Goal: Task Accomplishment & Management: Complete application form

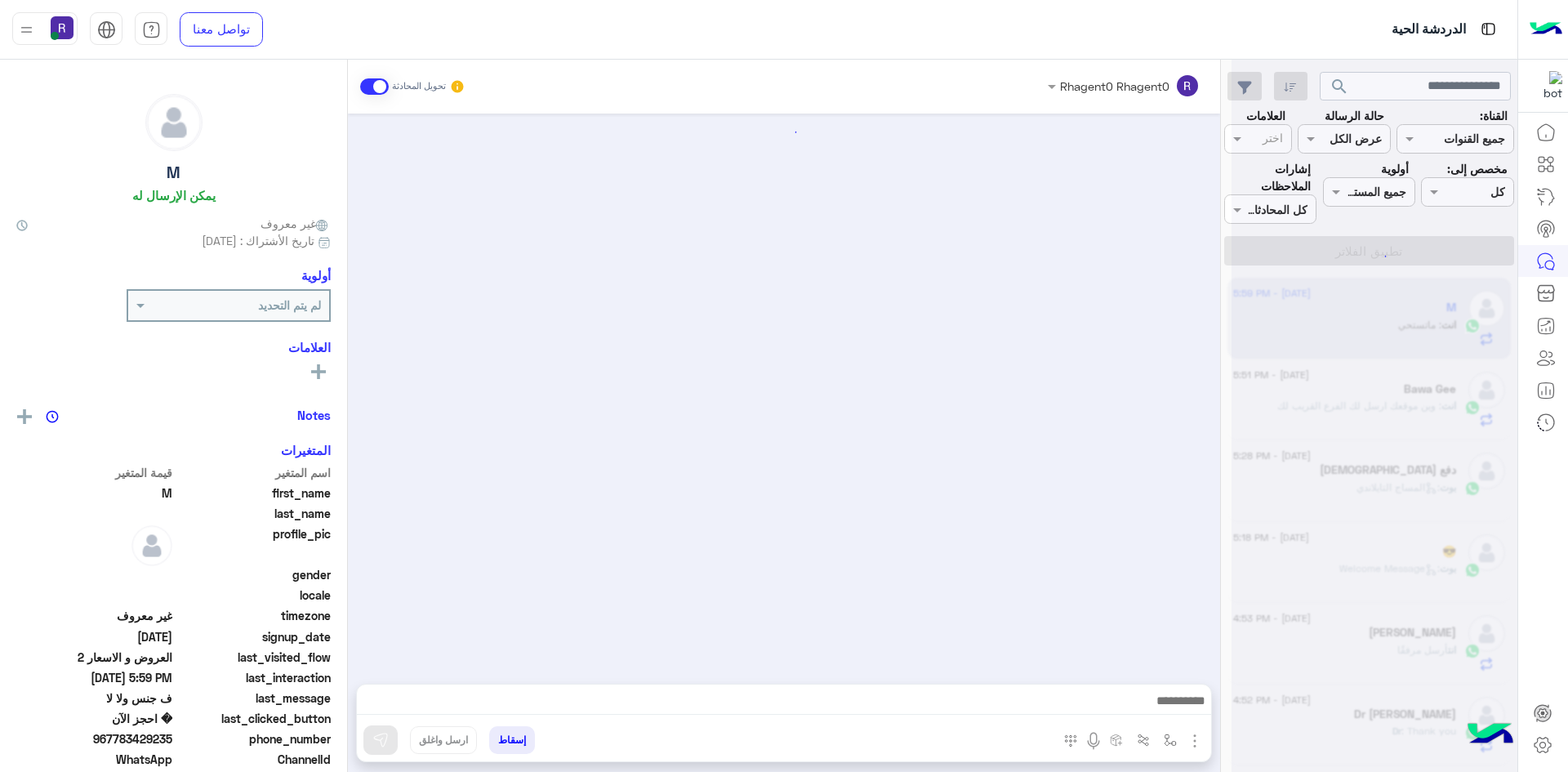
scroll to position [975, 0]
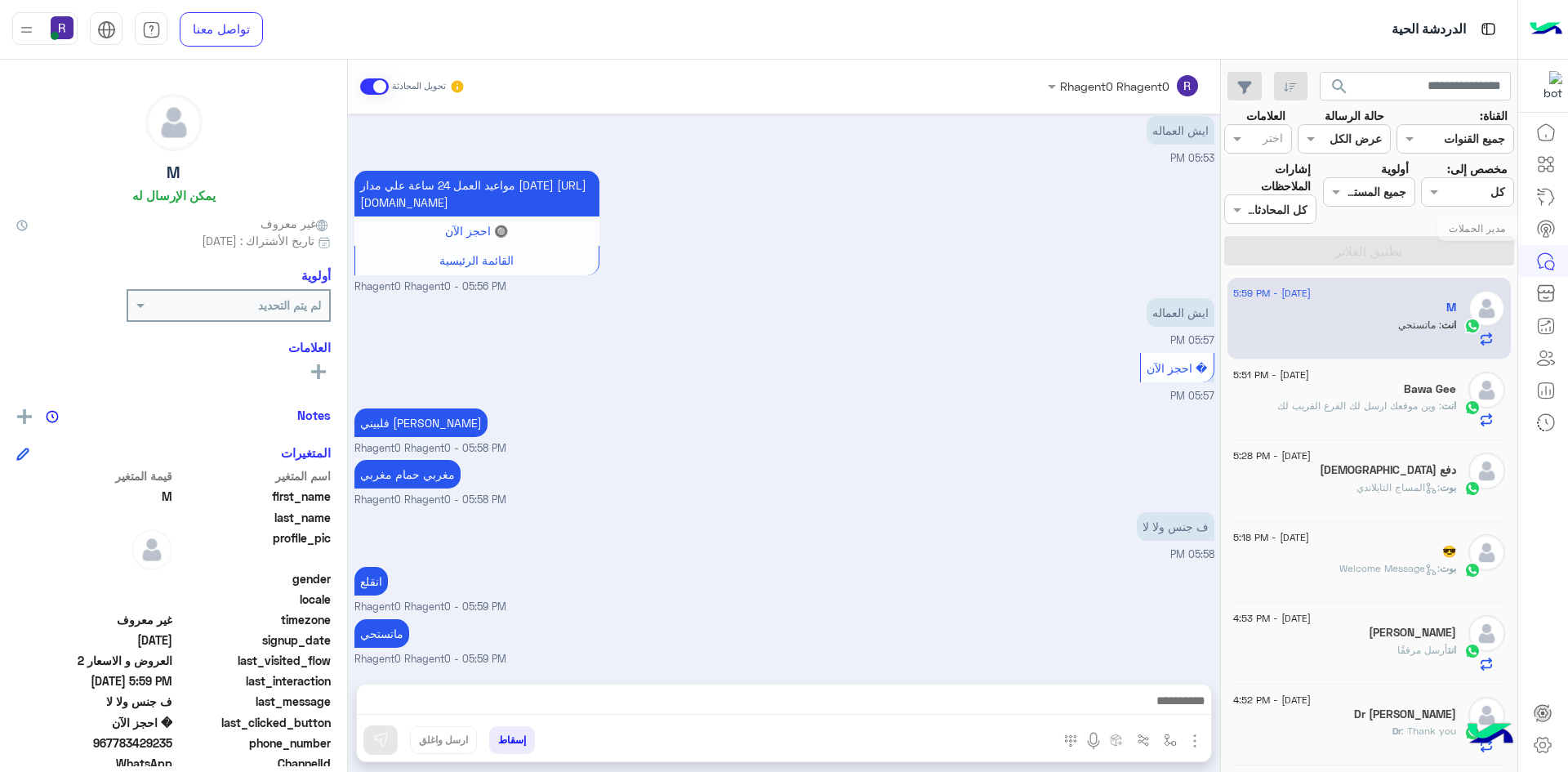
click at [1544, 218] on link at bounding box center [1545, 228] width 44 height 33
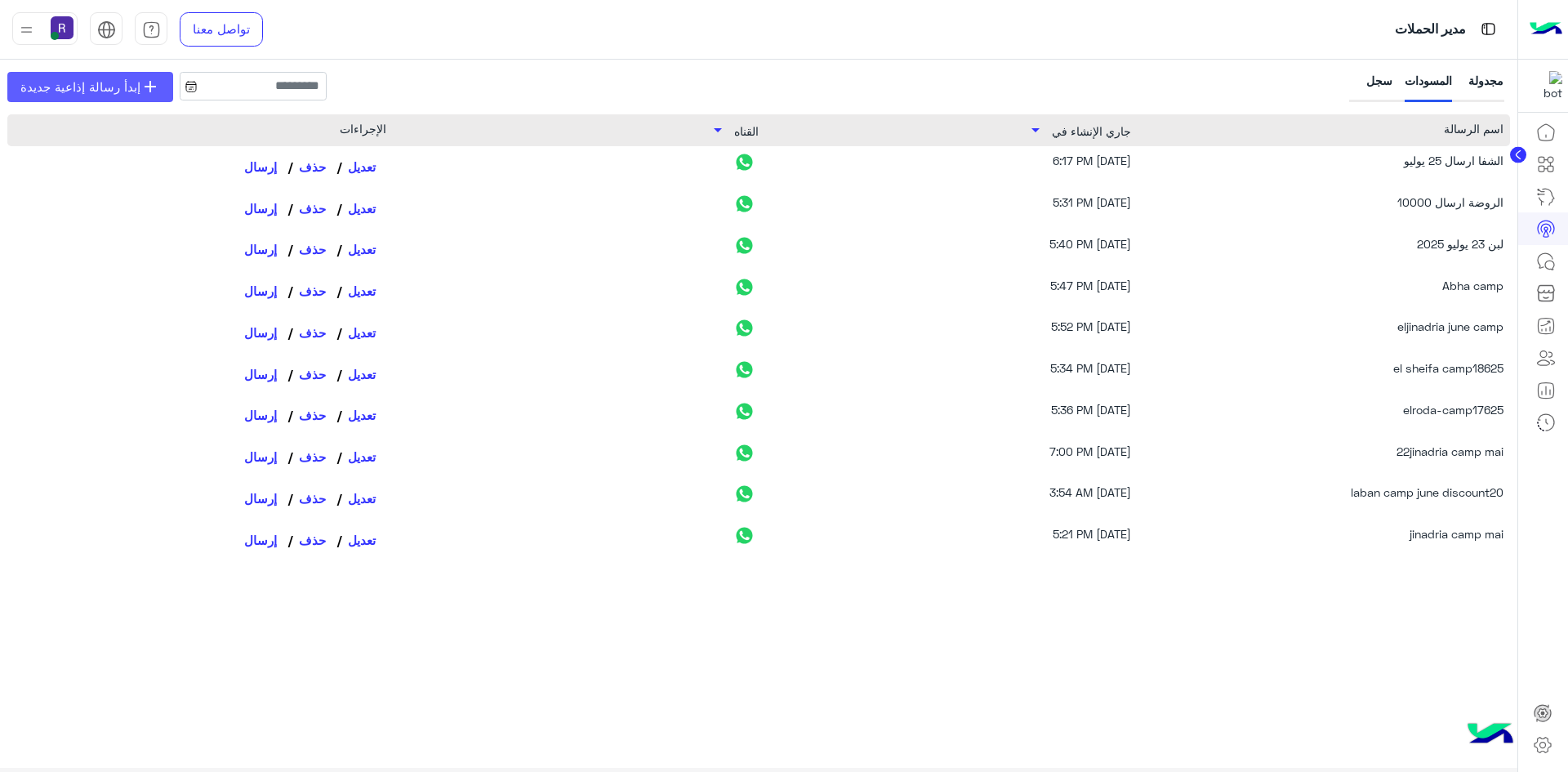
click at [141, 91] on span "add" at bounding box center [150, 86] width 20 height 20
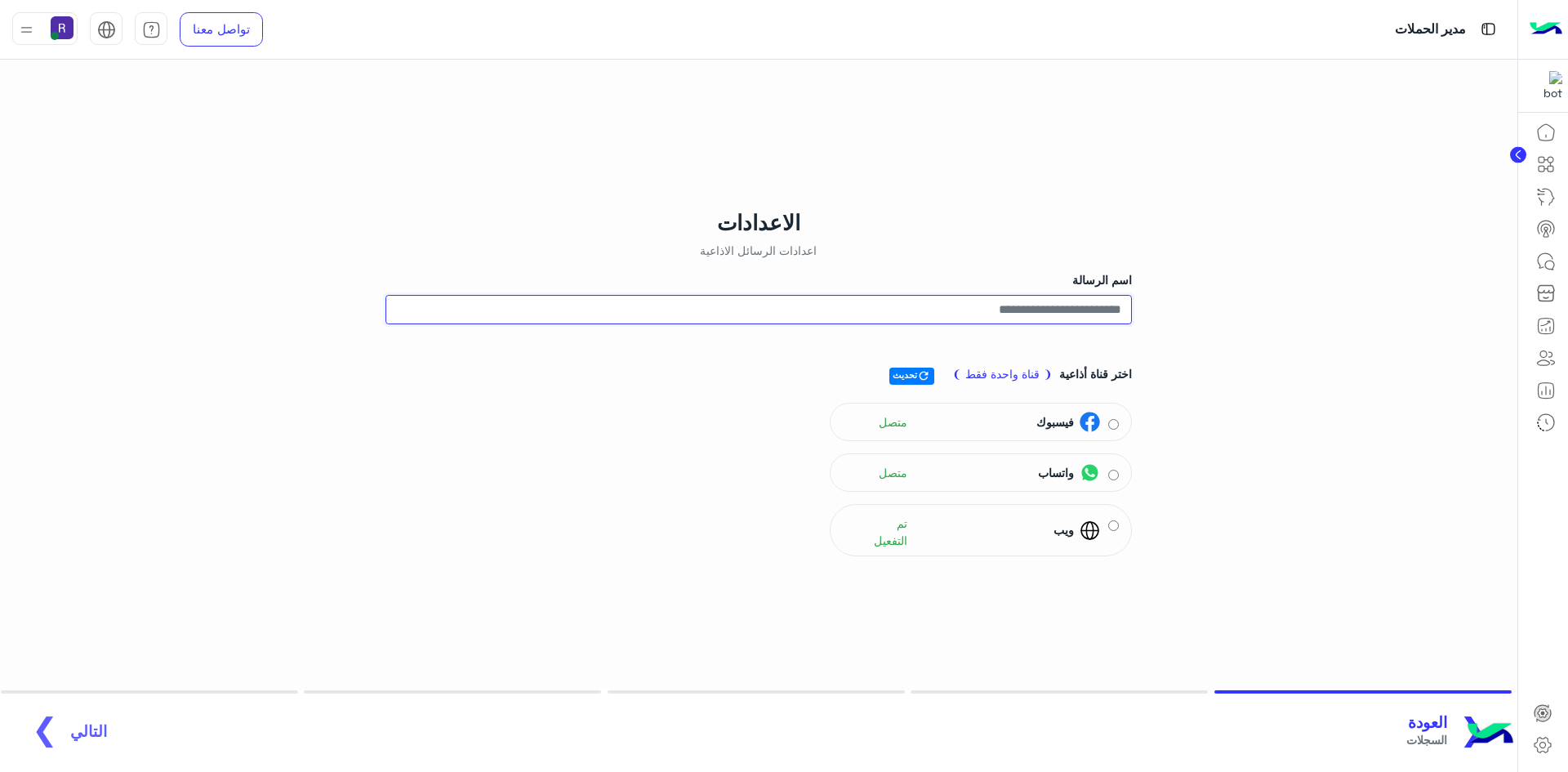
click at [1105, 312] on input "اسم الرسالة" at bounding box center [759, 309] width 747 height 29
type input "**********"
click at [1117, 462] on div "واتساب متصل" at bounding box center [981, 473] width 276 height 25
click at [1109, 483] on div "واتساب متصل" at bounding box center [981, 473] width 276 height 25
click at [73, 720] on span "التالي" at bounding box center [88, 723] width 37 height 19
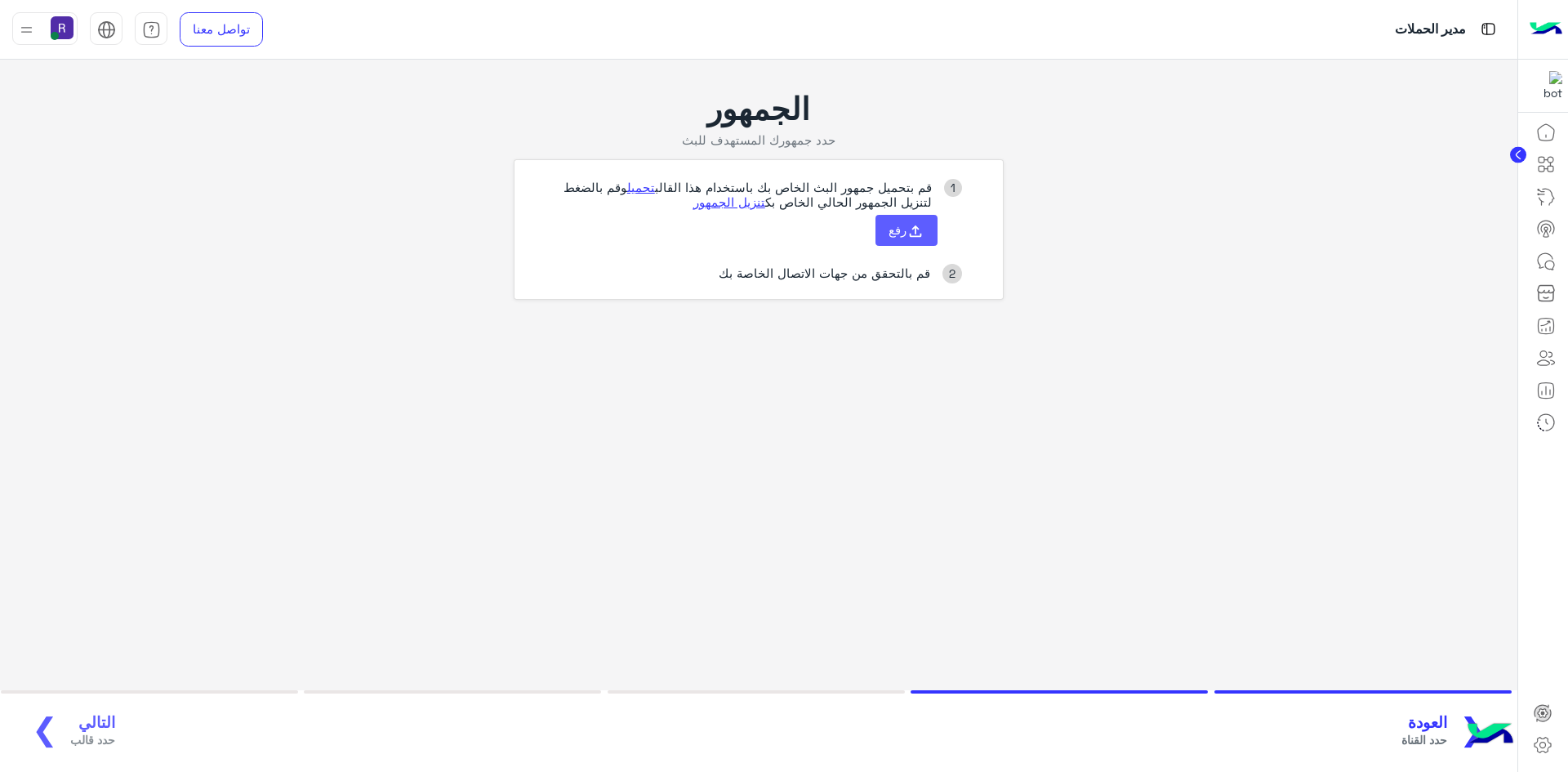
click at [891, 228] on span "رفع" at bounding box center [897, 229] width 18 height 15
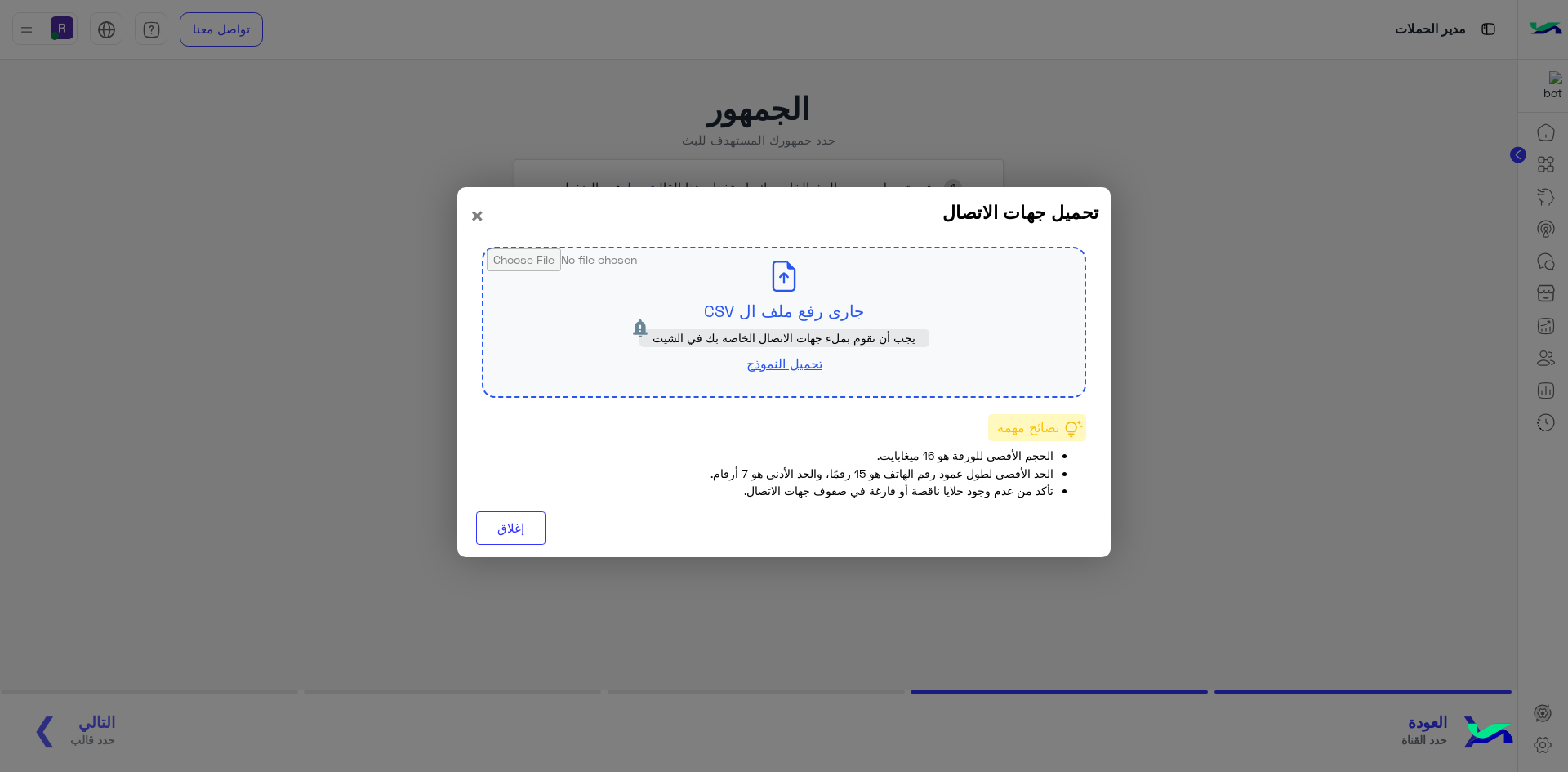
click at [852, 302] on input "file" at bounding box center [784, 322] width 601 height 148
type input "**********"
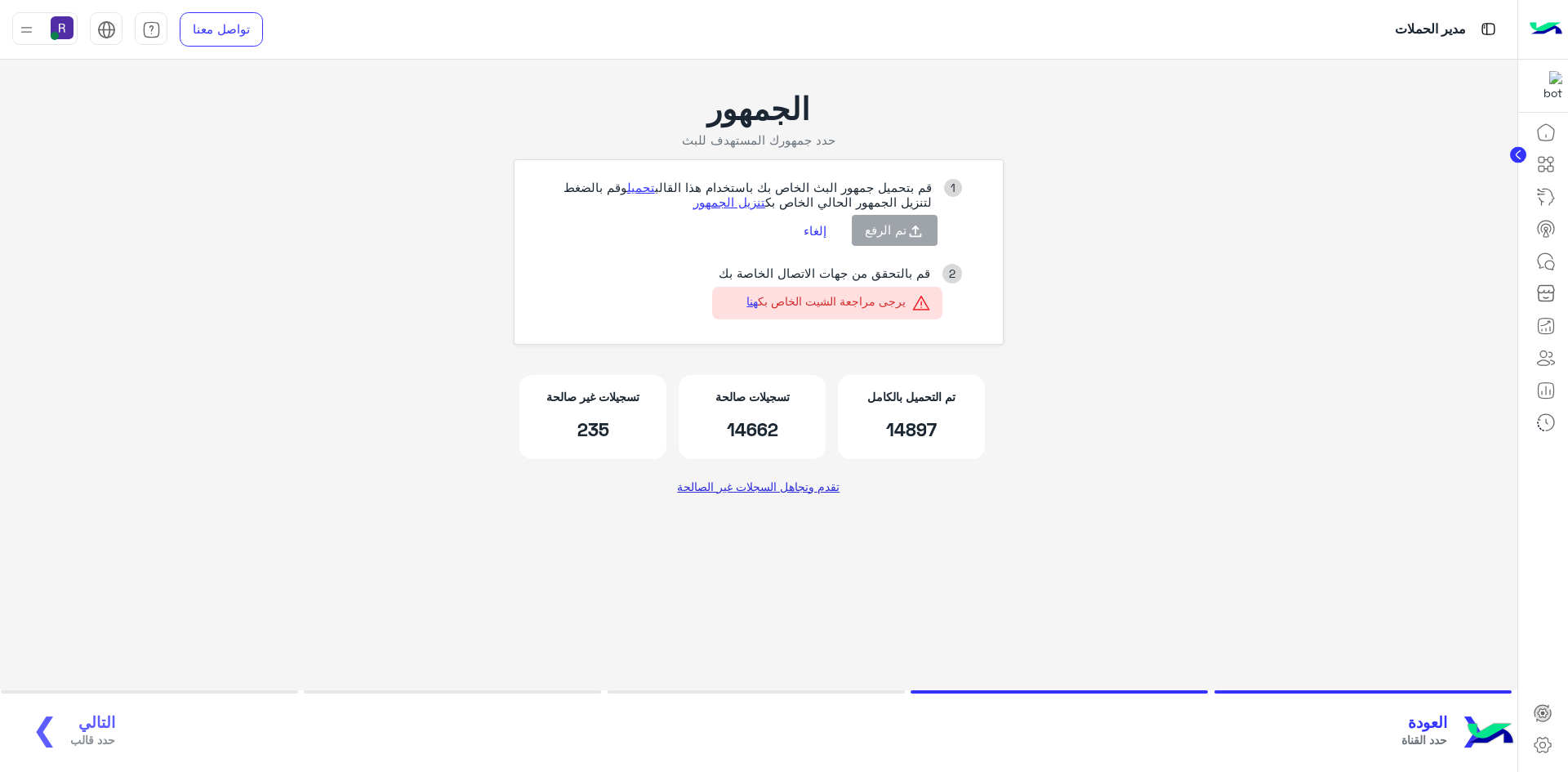
click at [749, 486] on link "تقدم وتجاهل السجلات غير الصالحة" at bounding box center [759, 486] width 175 height 29
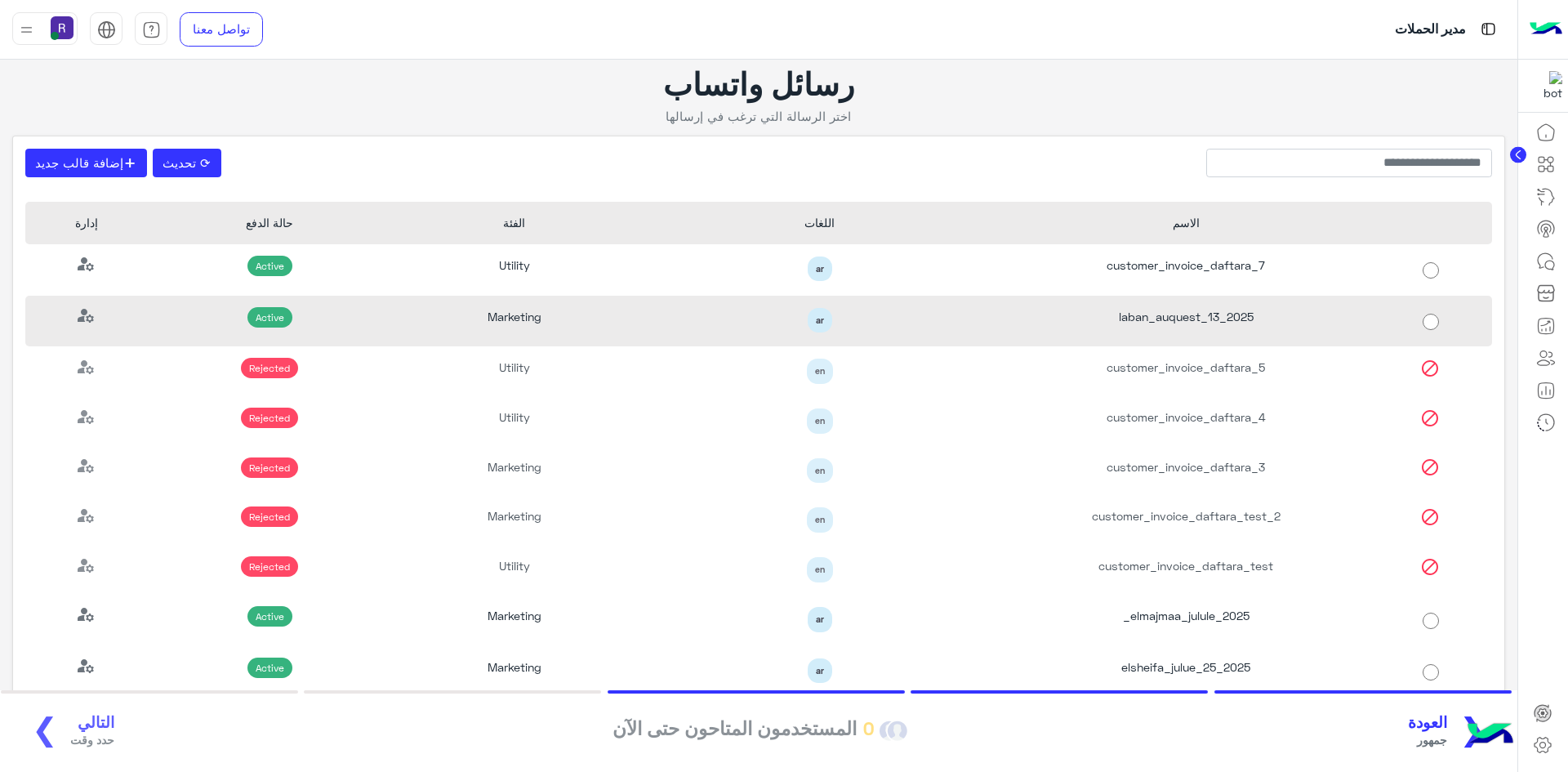
click at [1224, 315] on div "laban_auquest_13_2025" at bounding box center [1185, 321] width 366 height 52
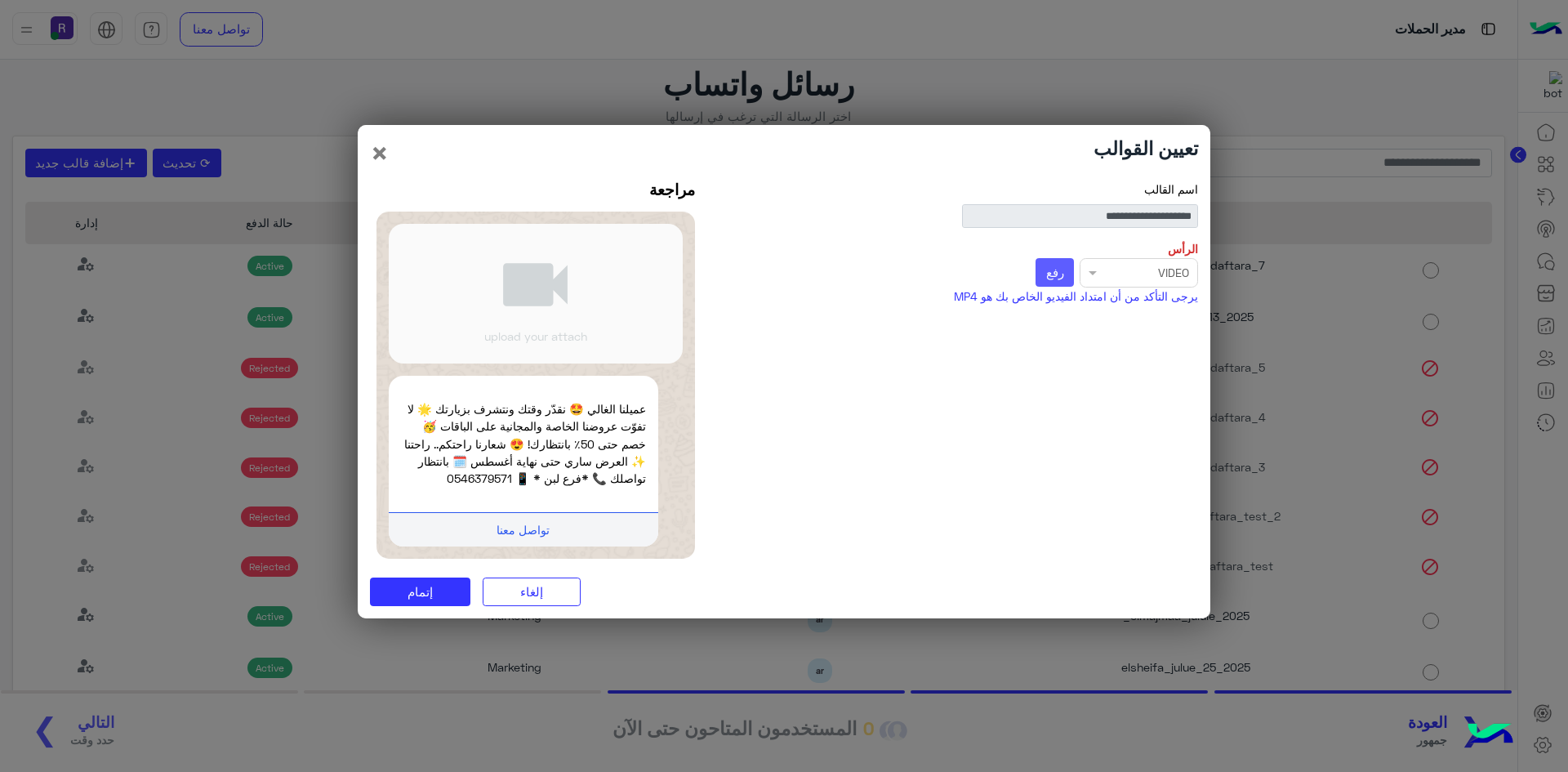
click at [1059, 263] on button "رفع" at bounding box center [1054, 273] width 39 height 29
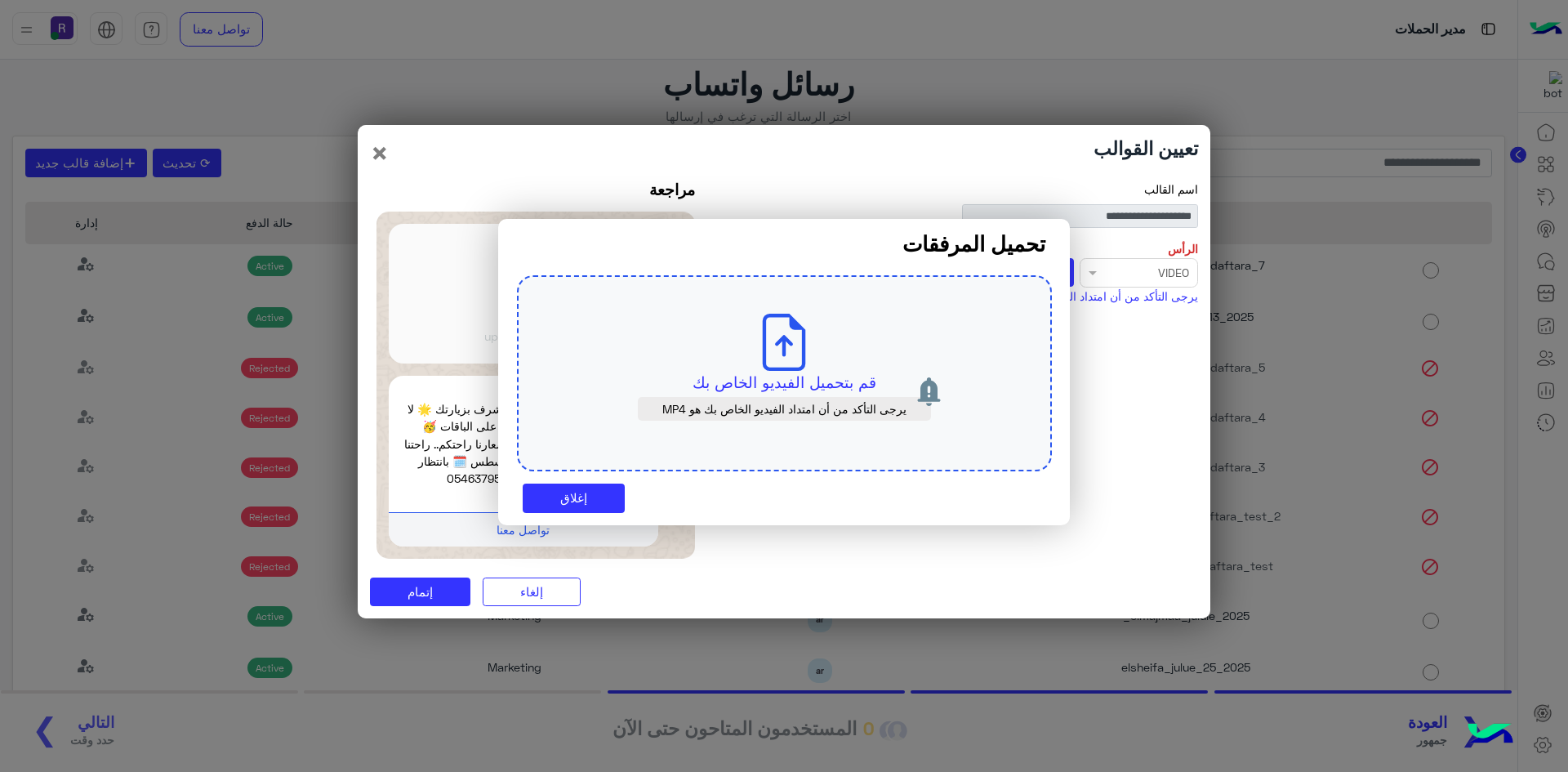
click at [798, 348] on icon at bounding box center [784, 342] width 58 height 58
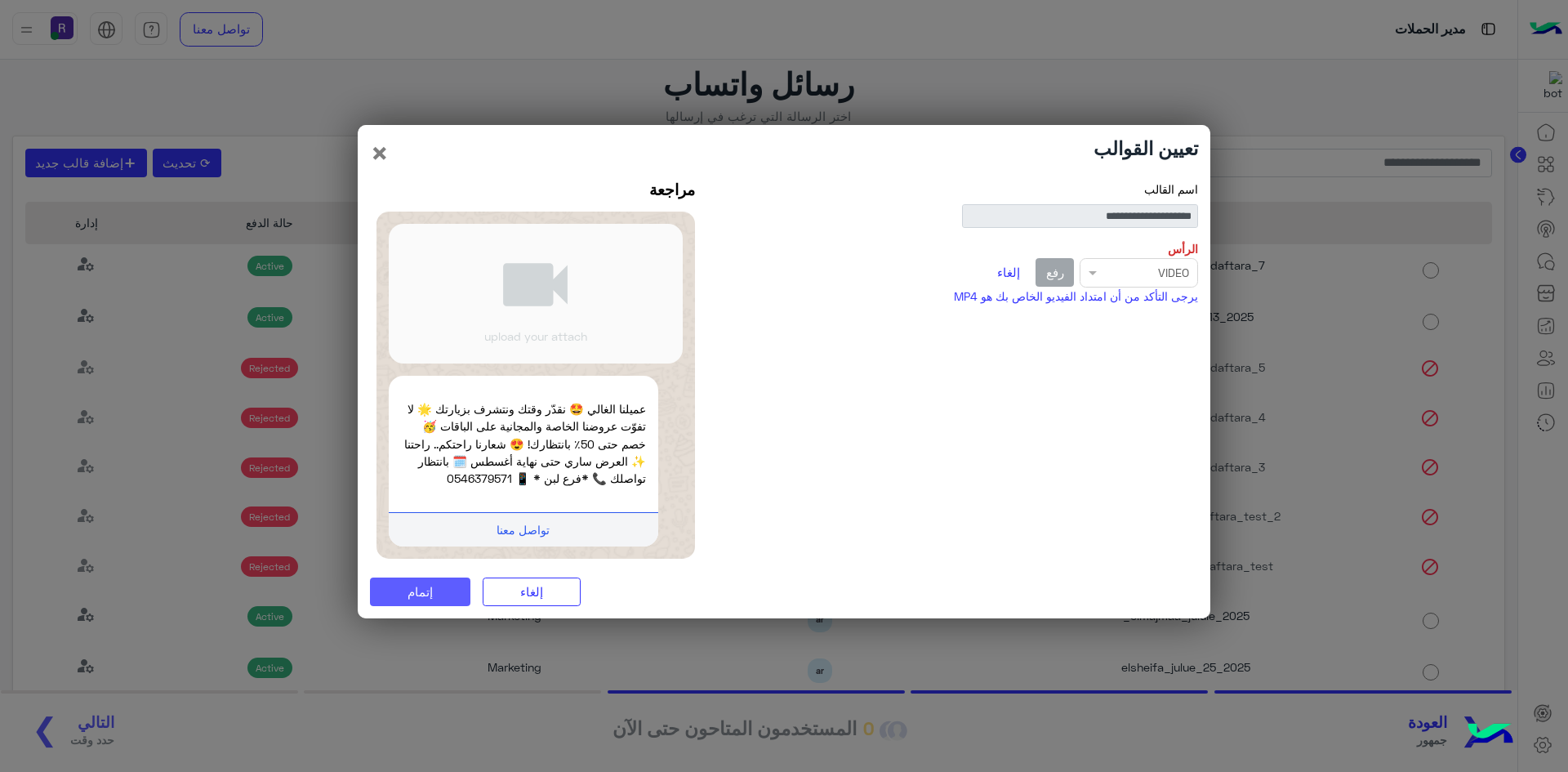
click at [445, 594] on button "إتمام" at bounding box center [420, 593] width 100 height 29
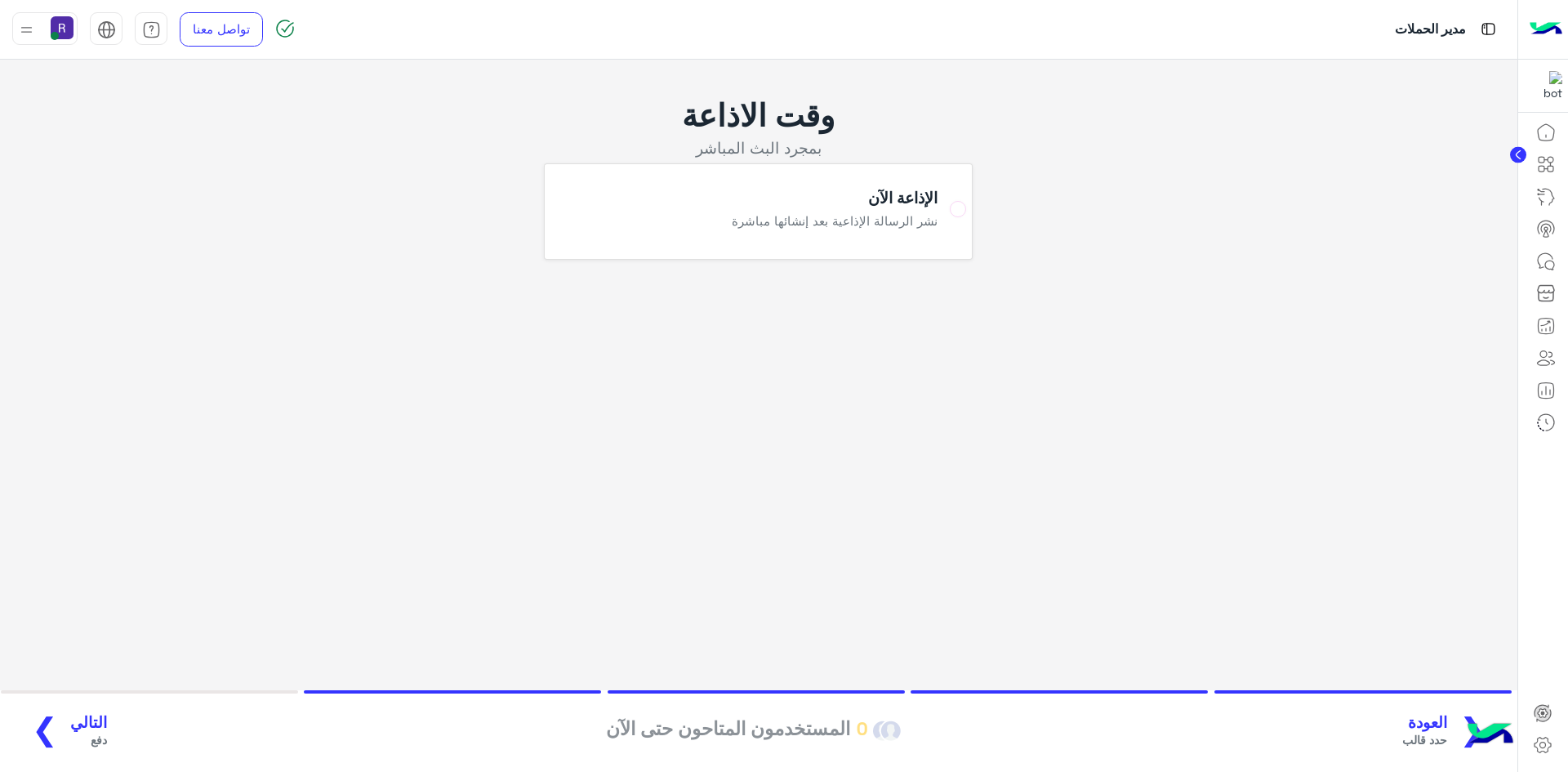
click at [79, 729] on span "التالي" at bounding box center [88, 723] width 37 height 19
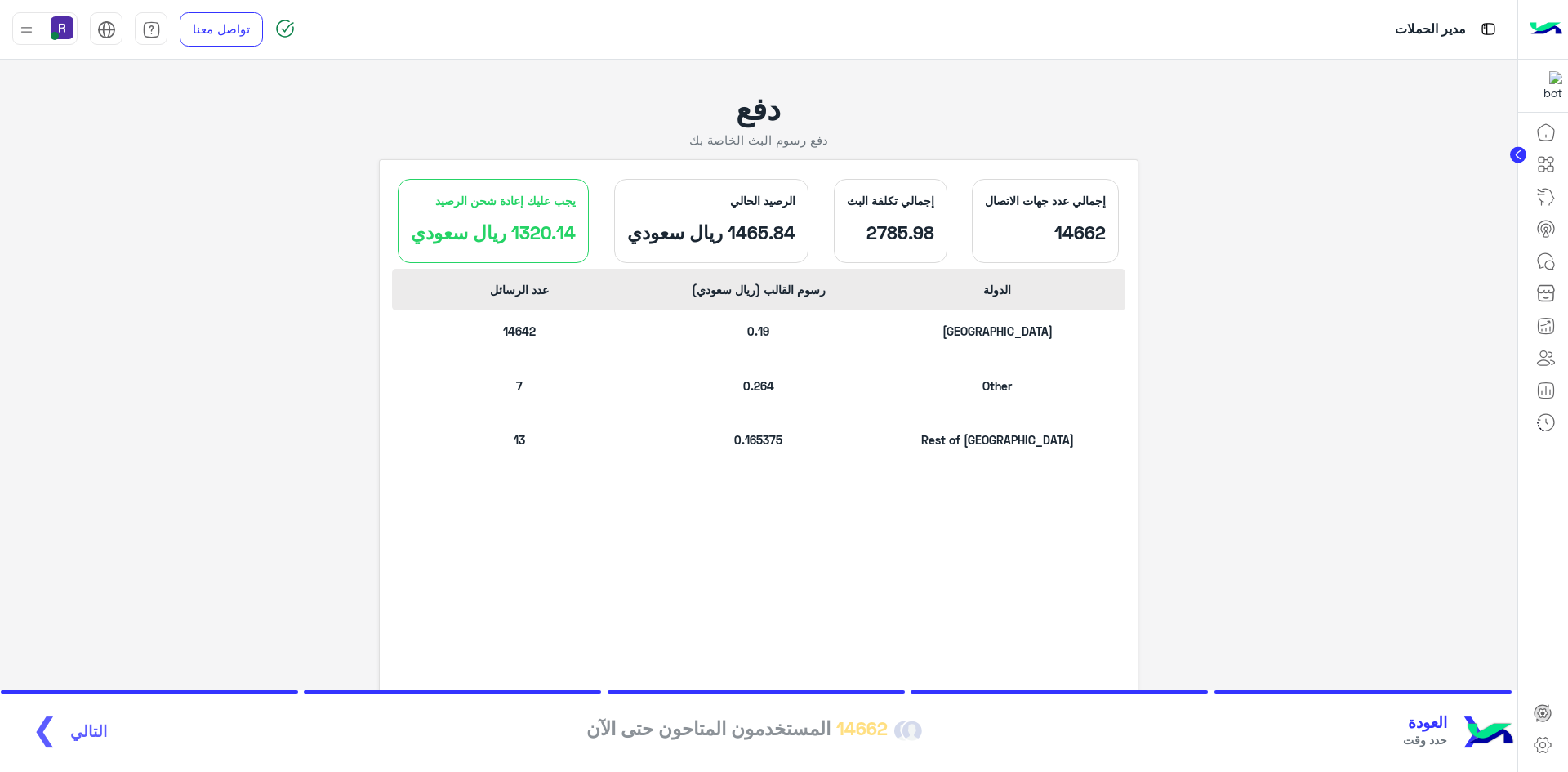
click at [1447, 719] on span "العودة" at bounding box center [1425, 723] width 44 height 19
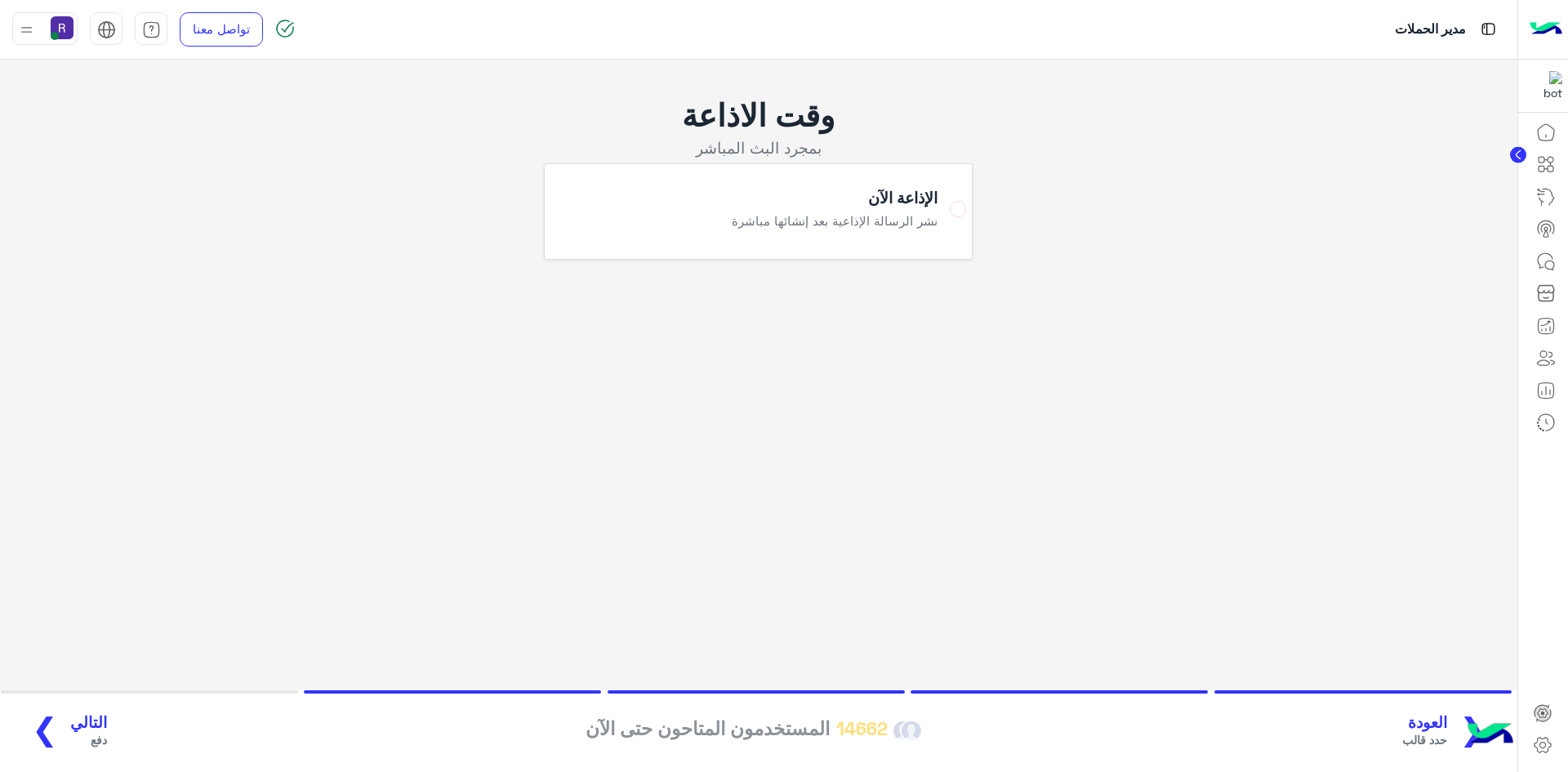
click at [1447, 719] on span "العودة" at bounding box center [1425, 723] width 45 height 19
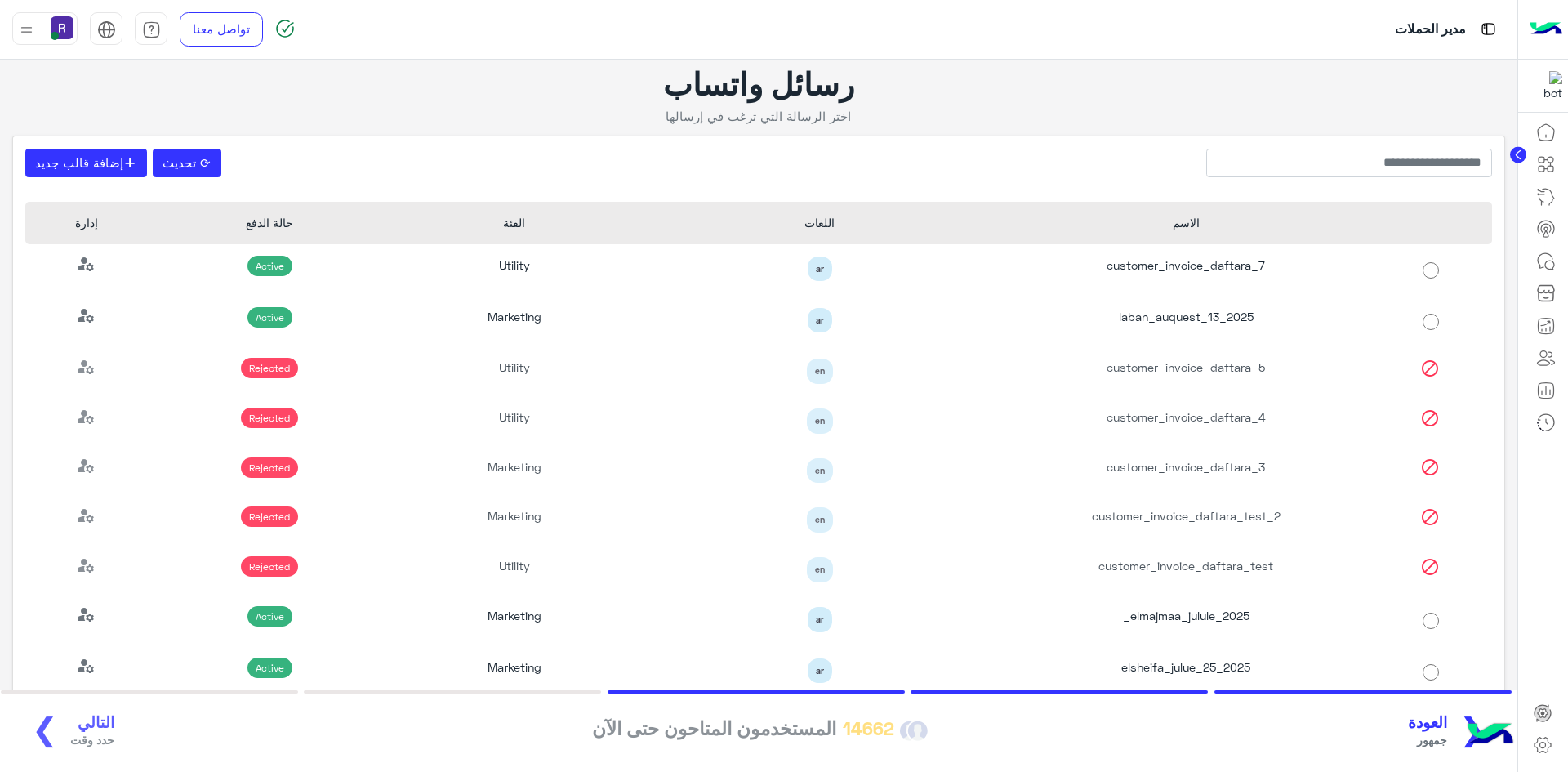
click at [1447, 719] on span "العودة" at bounding box center [1427, 723] width 39 height 19
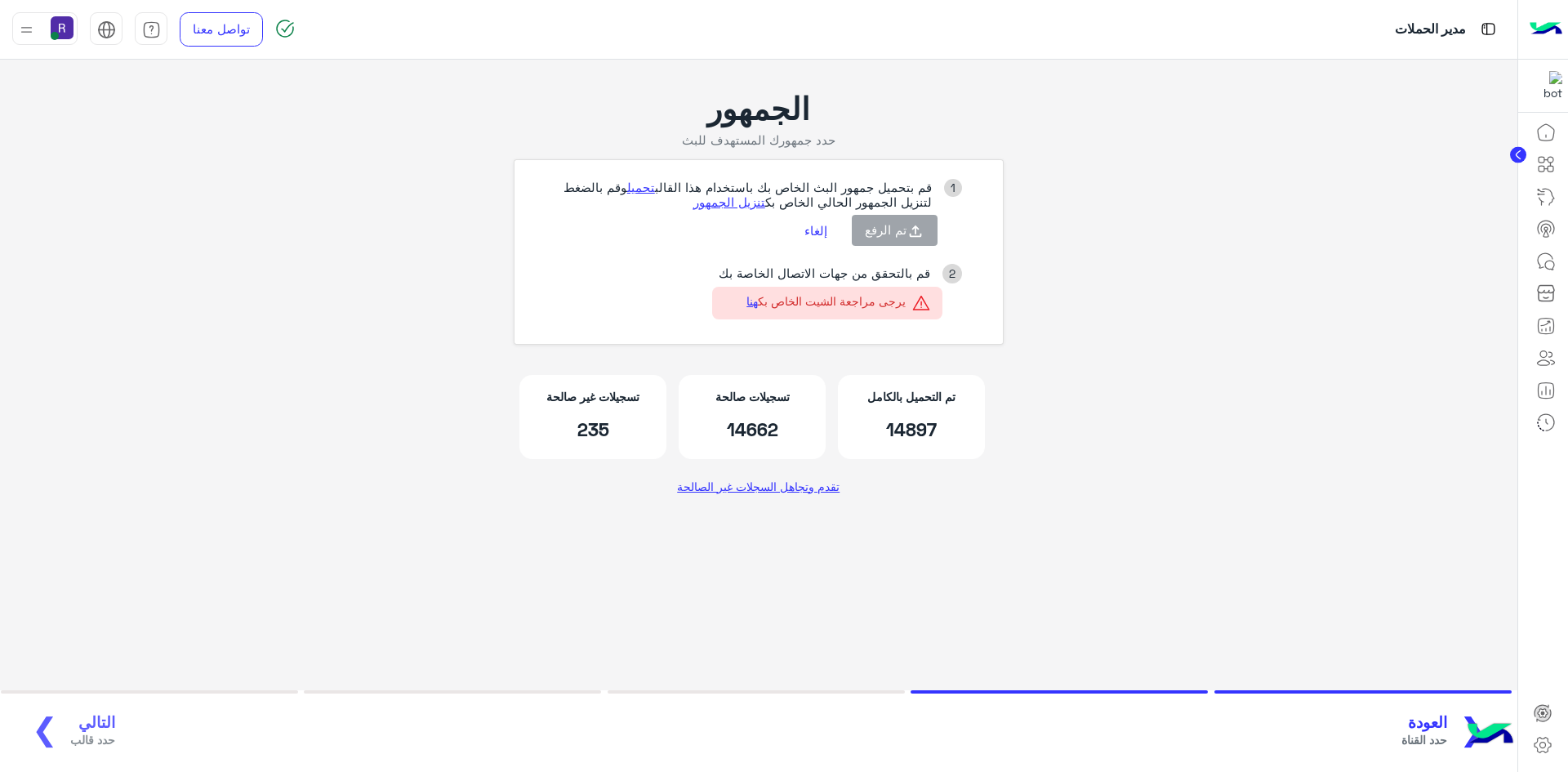
click at [816, 238] on button "إلغاء" at bounding box center [815, 230] width 47 height 27
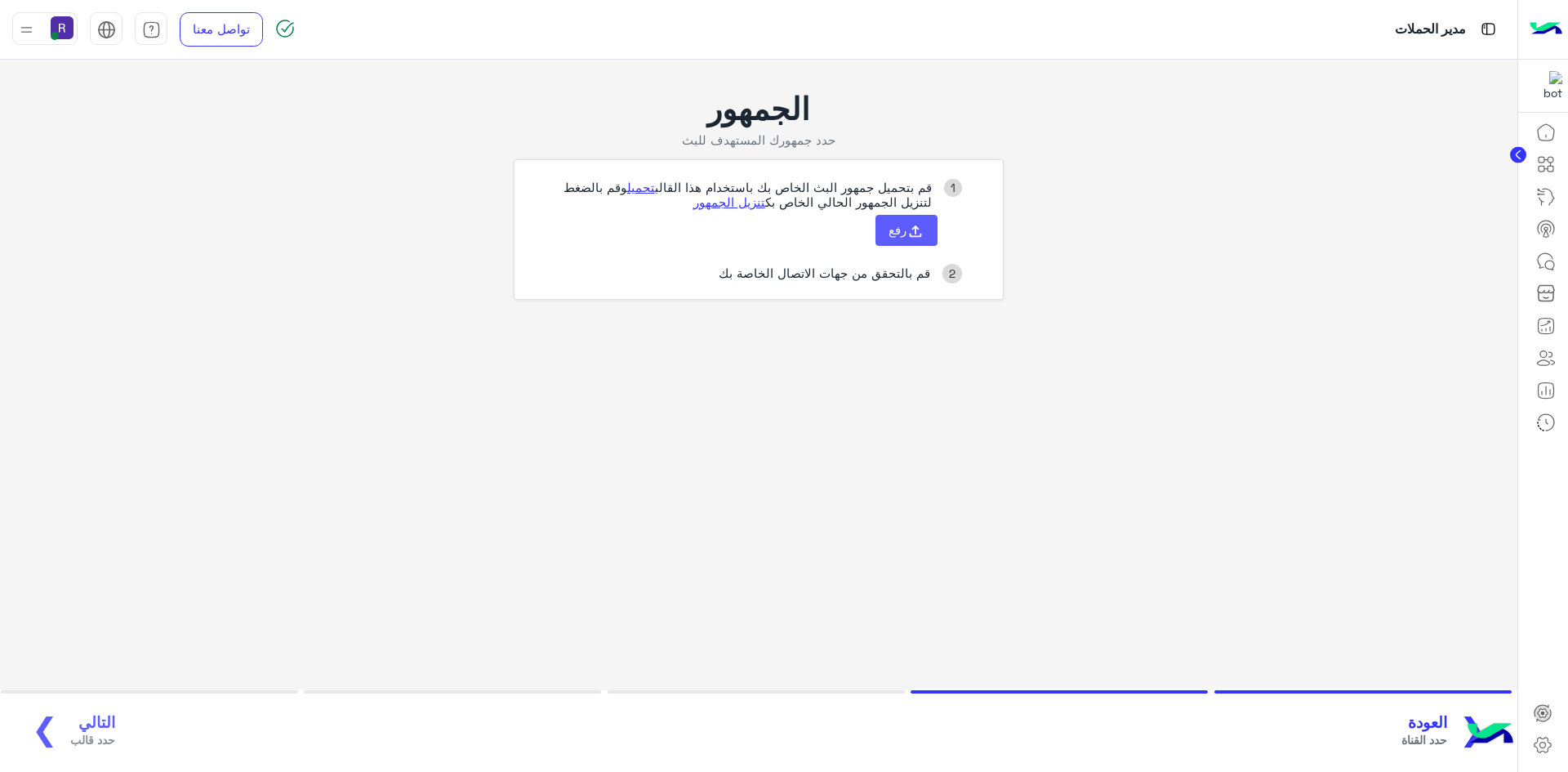
click at [884, 236] on button "رفع" at bounding box center [906, 230] width 62 height 31
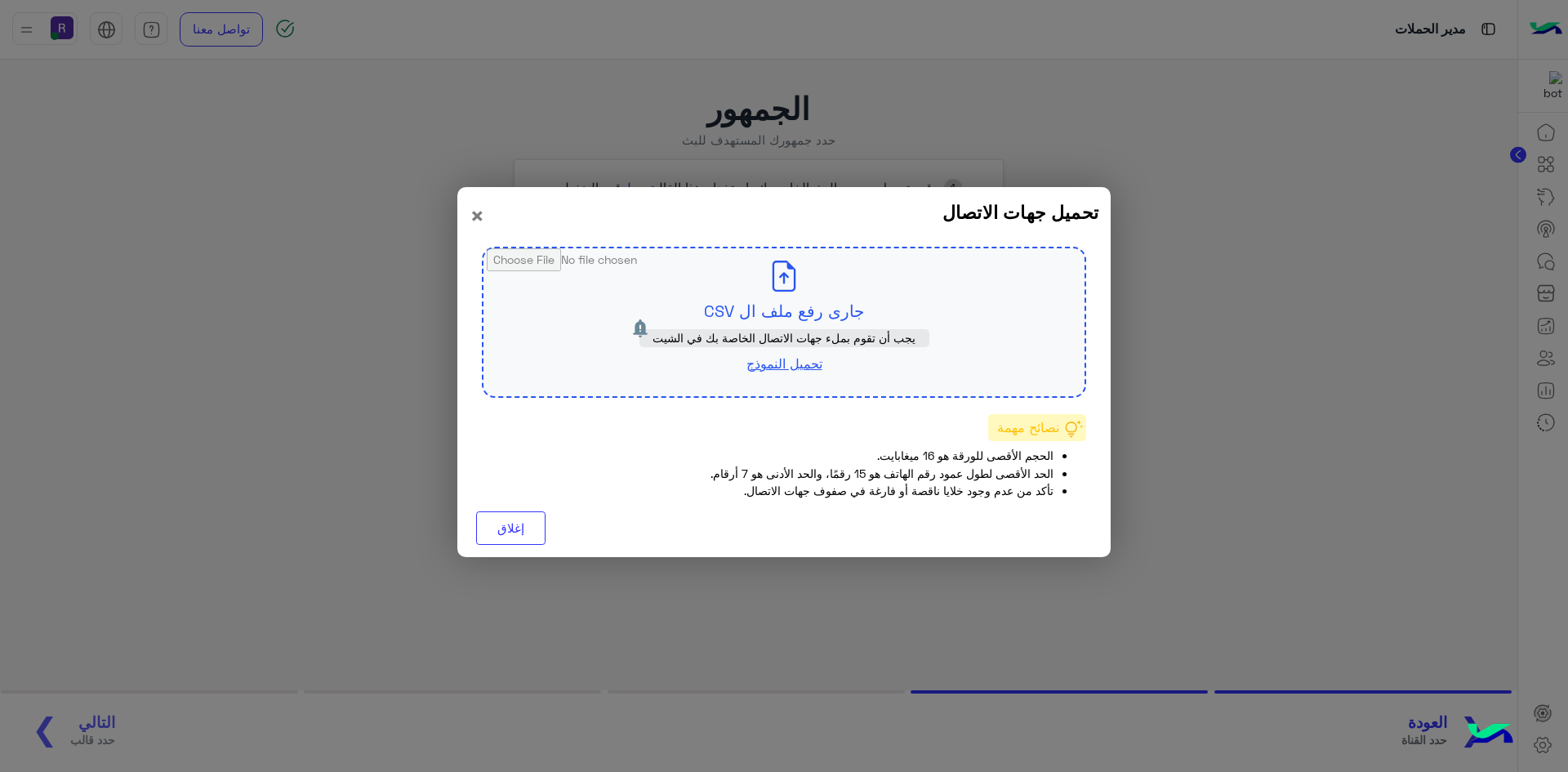
click at [791, 301] on input "file" at bounding box center [784, 322] width 601 height 148
type input "**********"
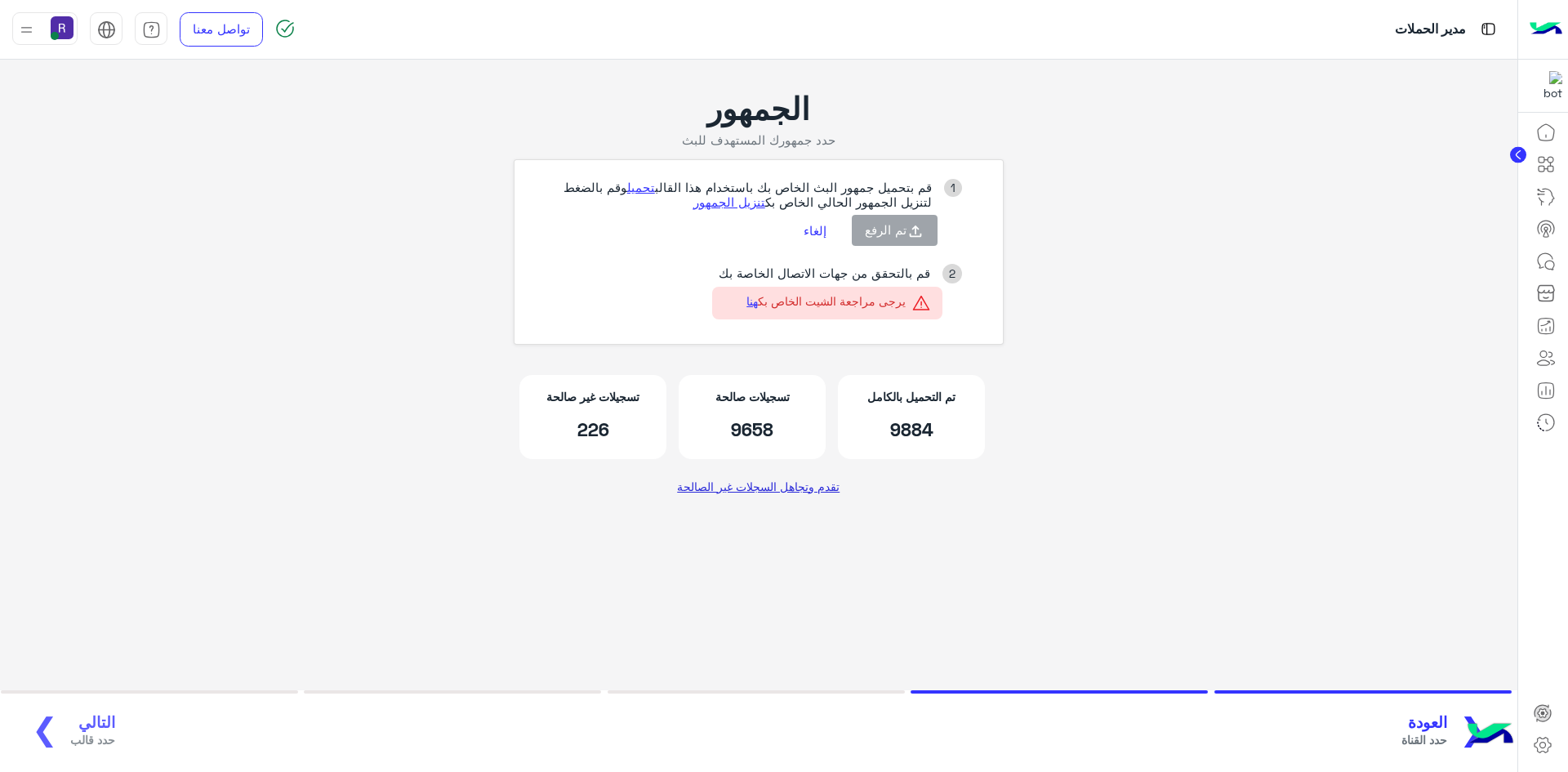
click at [766, 486] on link "تقدم وتجاهل السجلات غير الصالحة" at bounding box center [759, 486] width 175 height 29
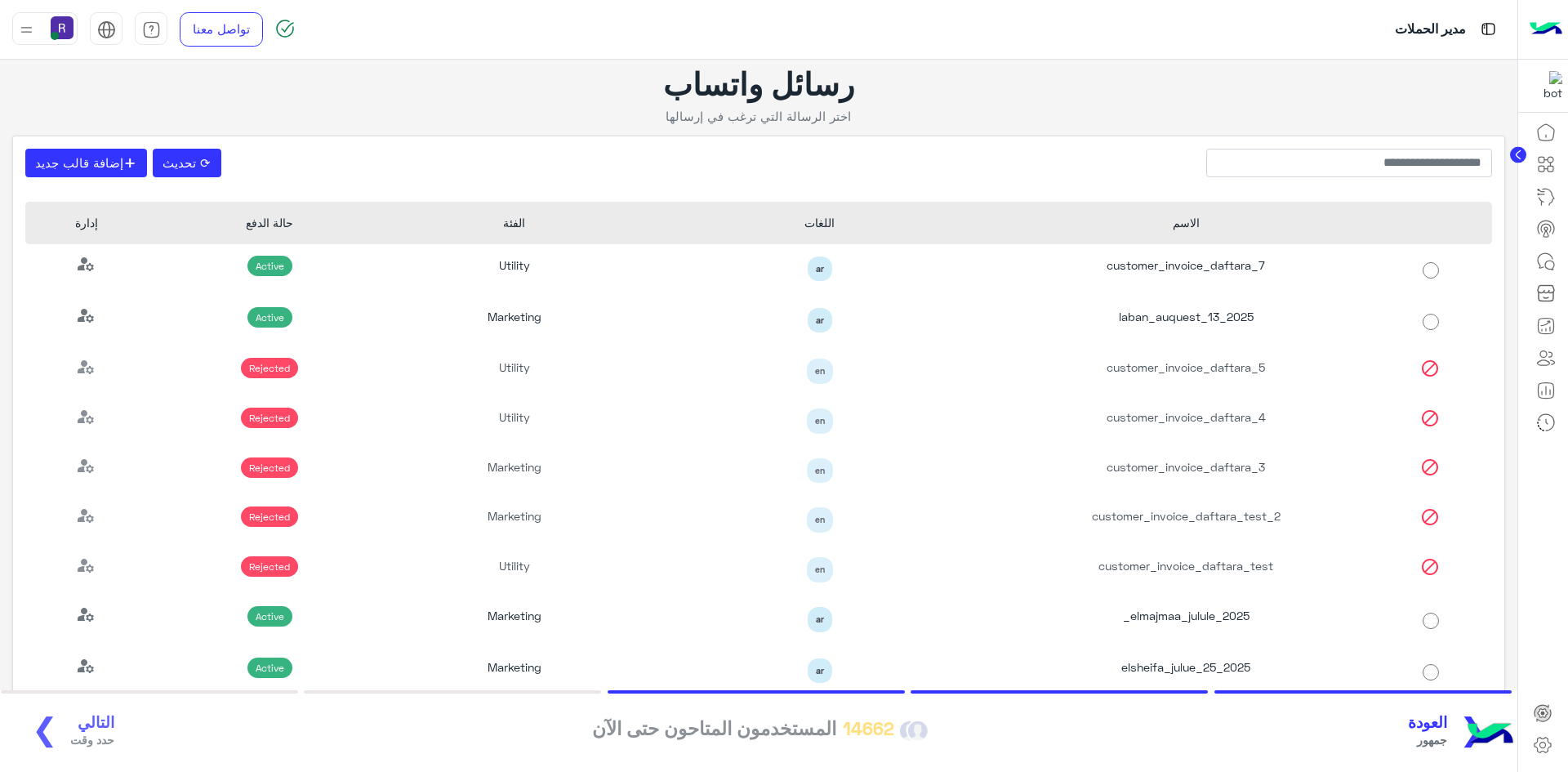
click at [82, 720] on div "❮ العودة جمهور 14662 المستخدمون المتاحون حتى الآن التالي حدد وقت ❯" at bounding box center [759, 732] width 1488 height 45
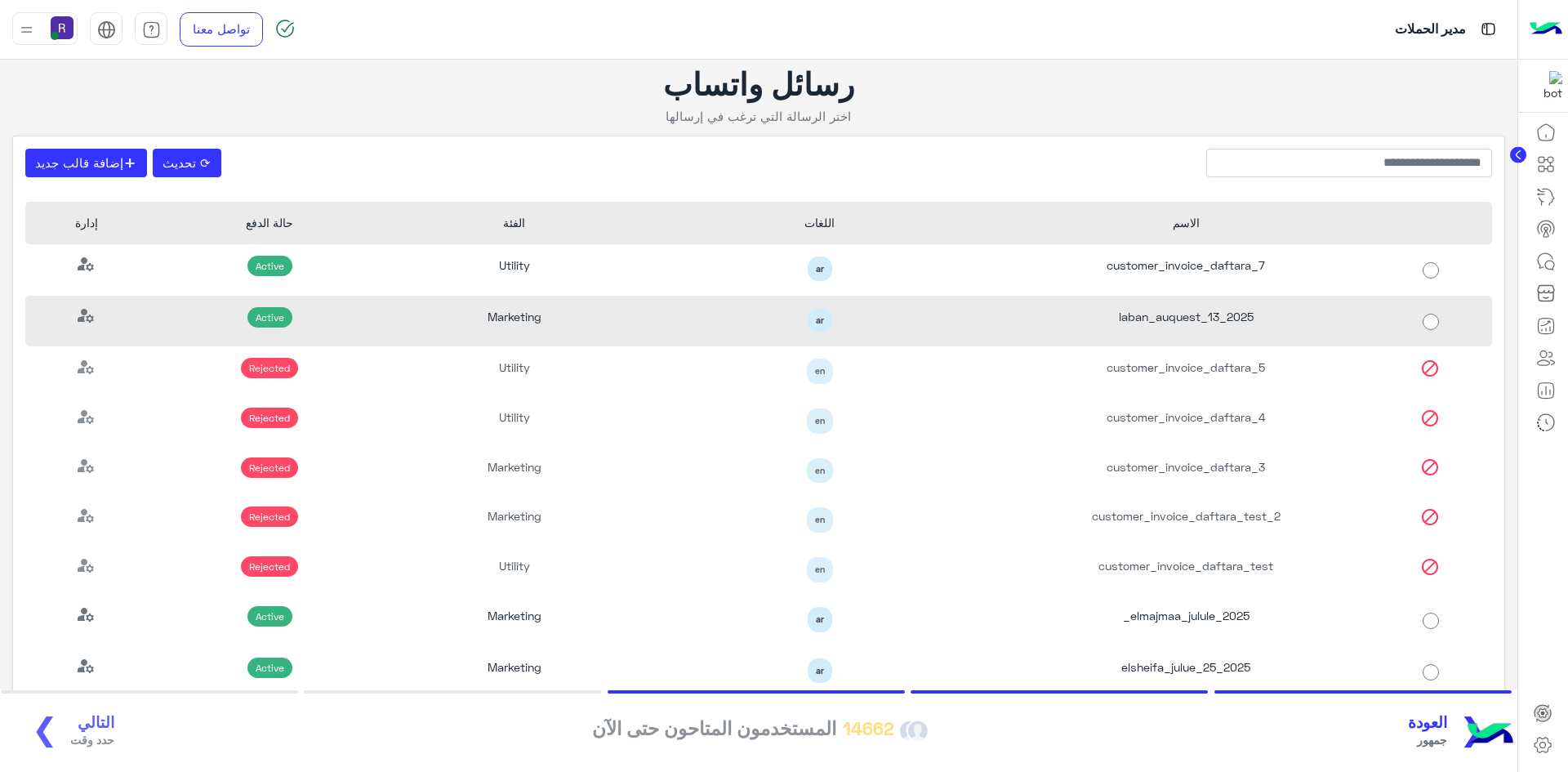
click at [1216, 321] on div "laban_auquest_13_2025" at bounding box center [1185, 321] width 366 height 52
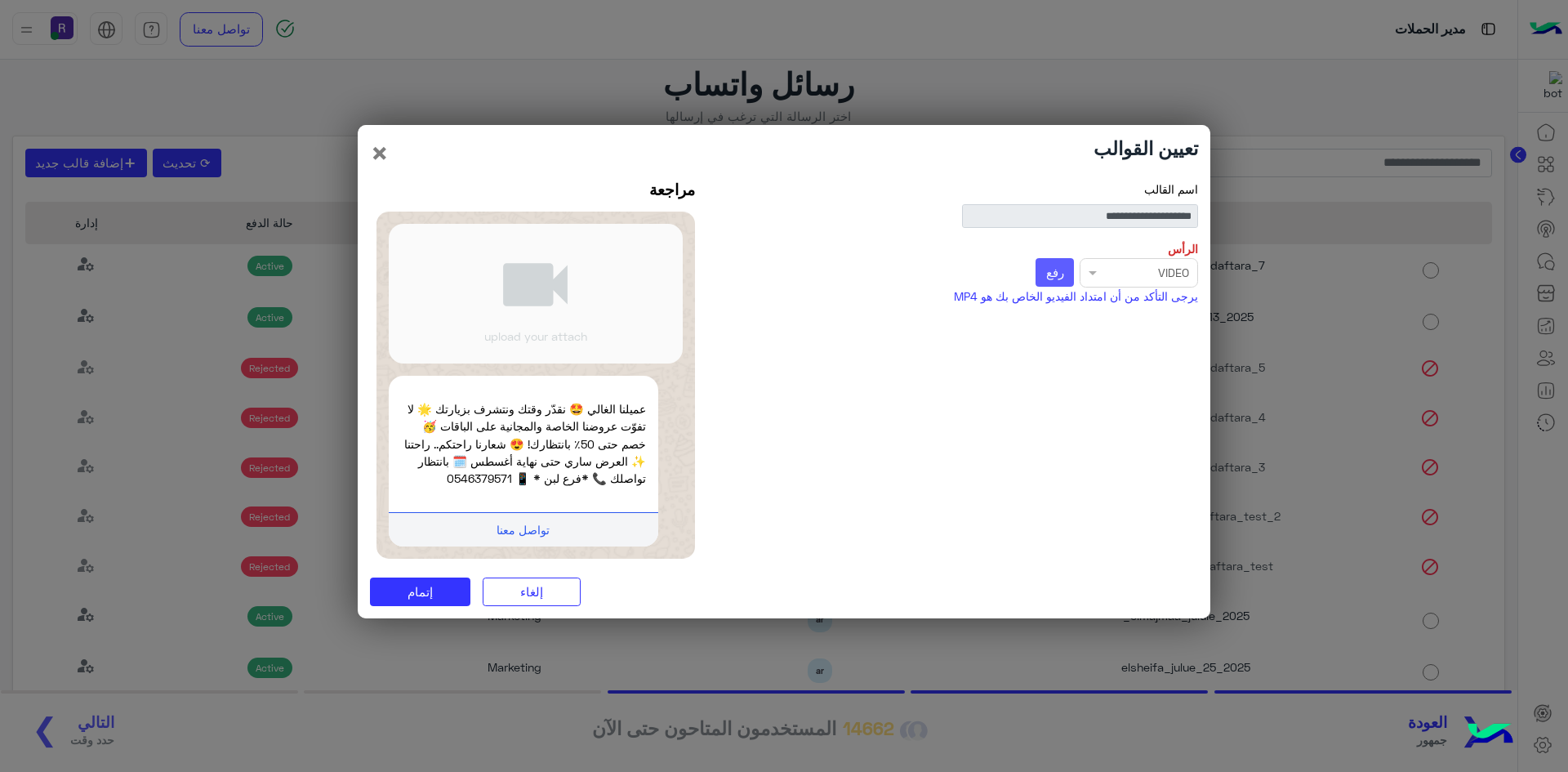
click at [1055, 266] on span "رفع" at bounding box center [1055, 271] width 18 height 15
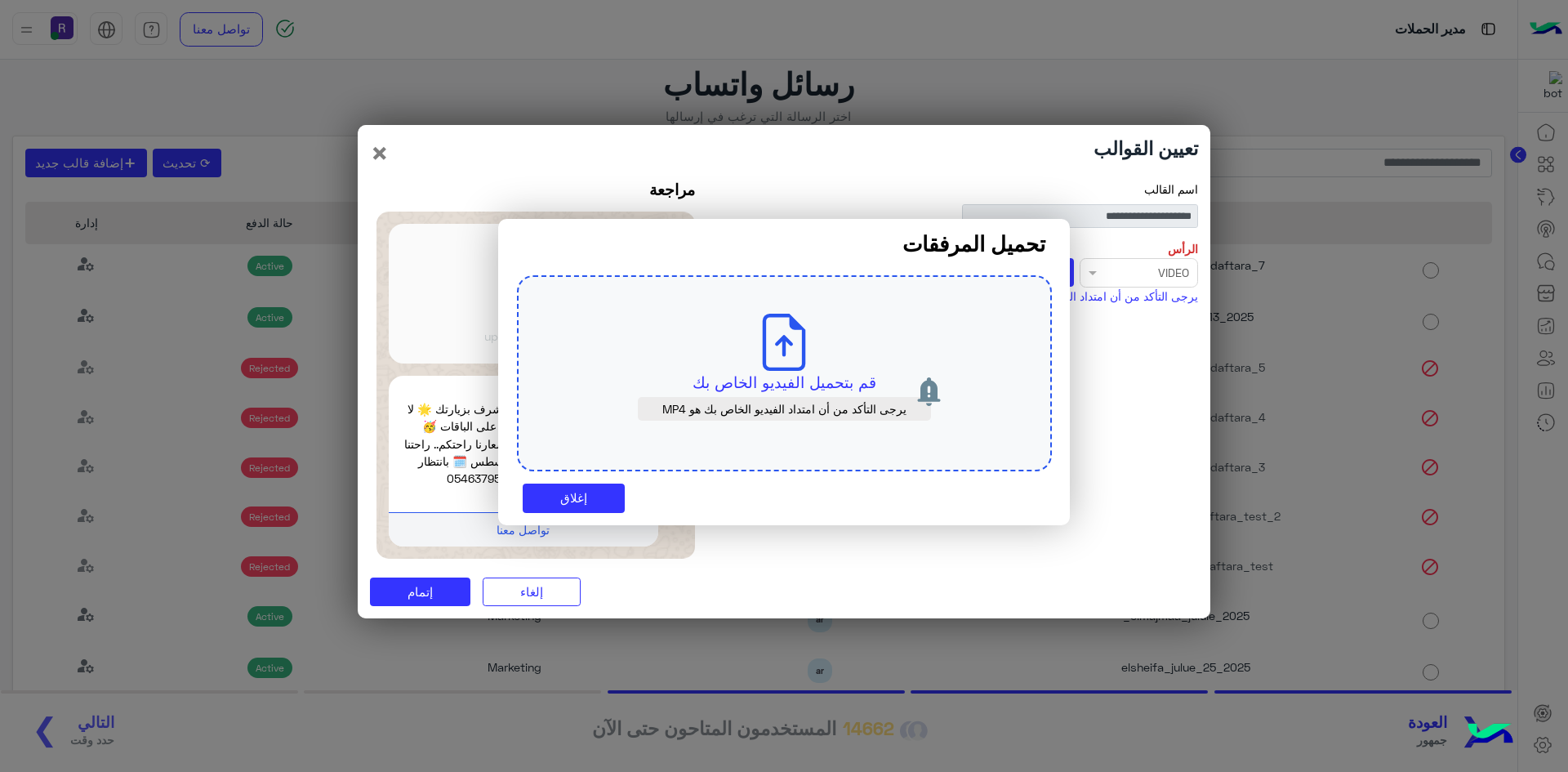
click at [827, 359] on div "قم بتحميل الفيديو الخاص بك يرجى التأكد من أن امتداد الفيديو الخاص بك هو MP4" at bounding box center [784, 374] width 535 height 196
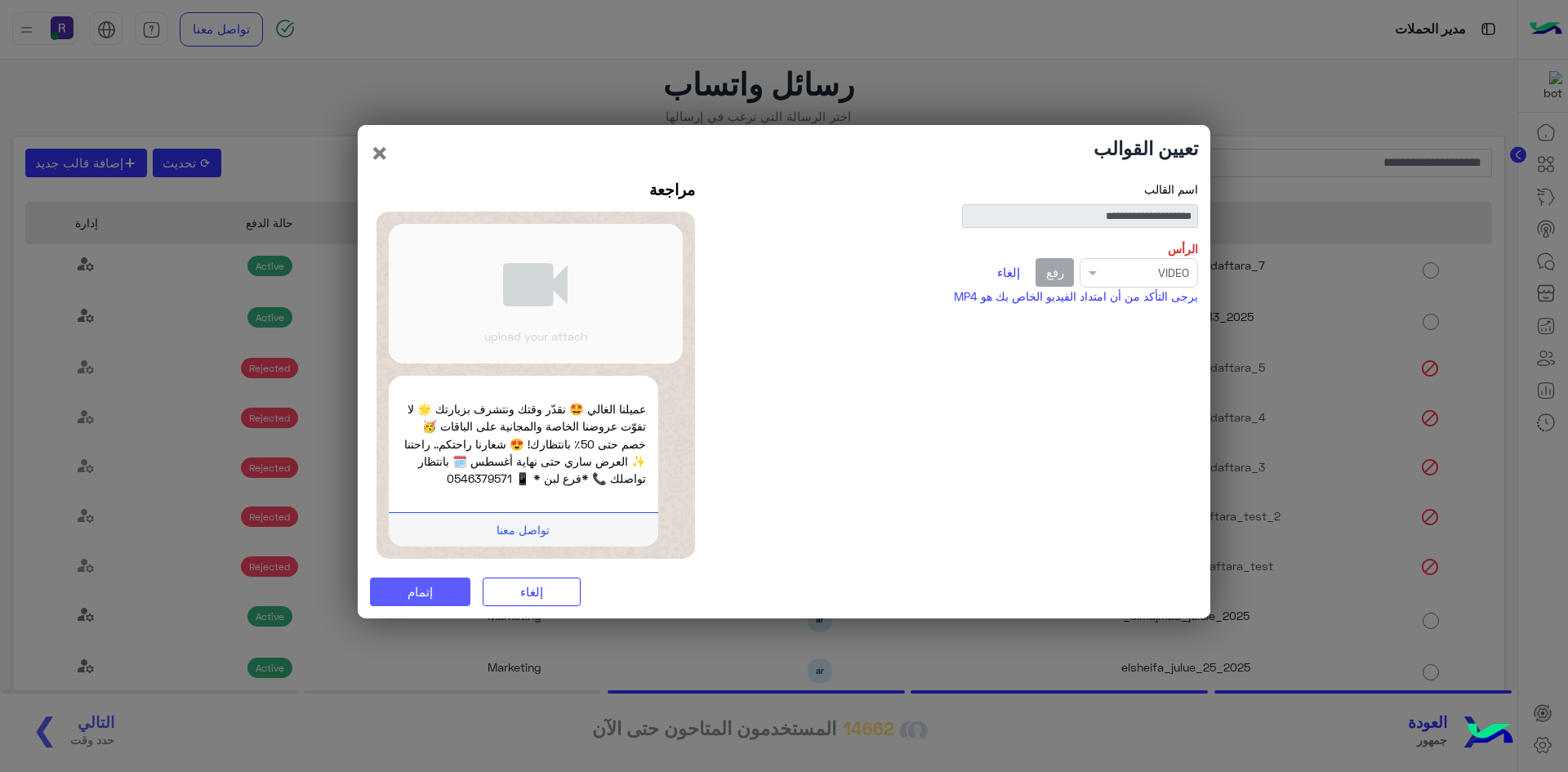
click at [446, 594] on button "إتمام" at bounding box center [420, 593] width 100 height 29
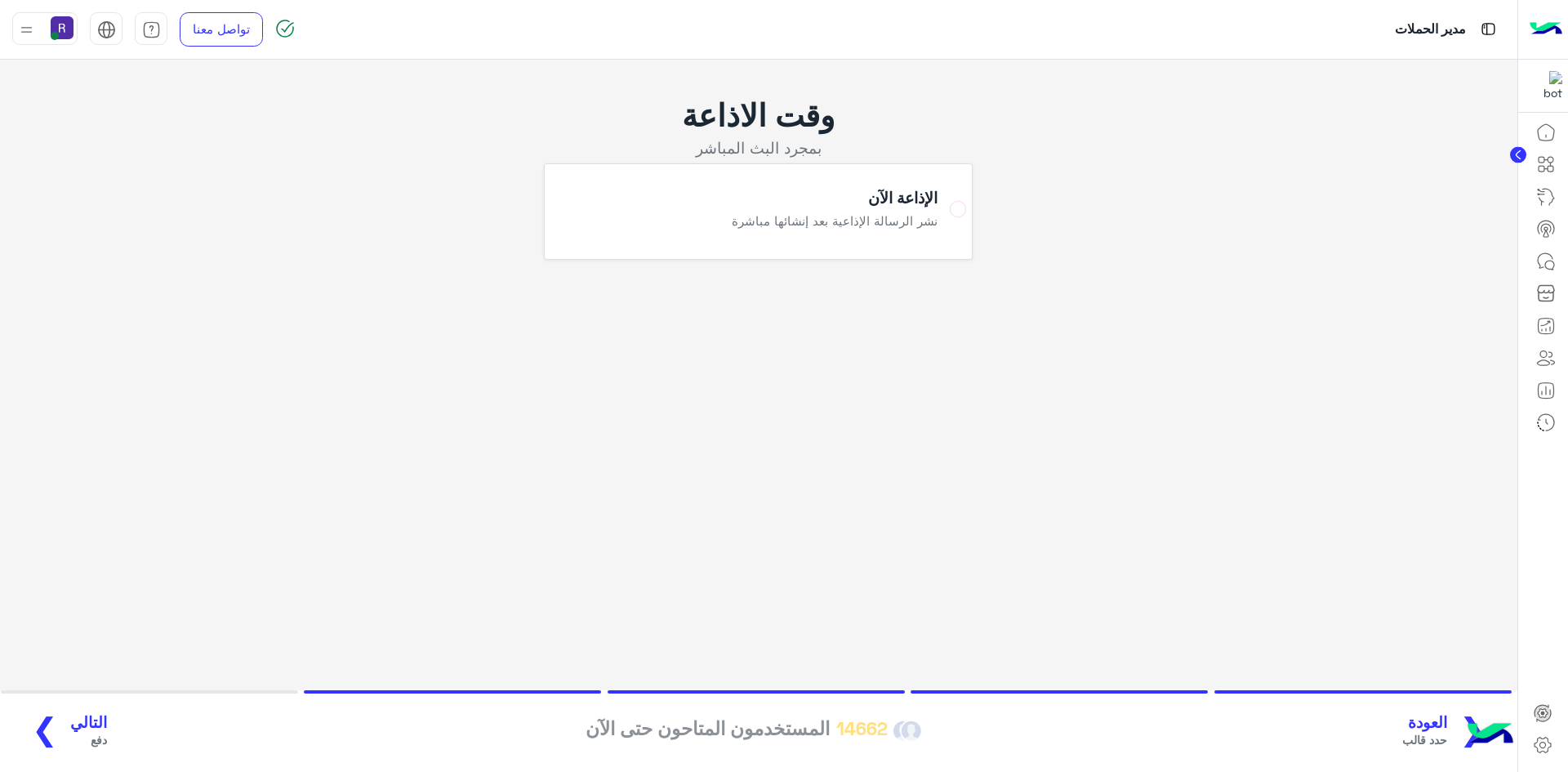
click at [82, 722] on span "التالي" at bounding box center [88, 723] width 37 height 19
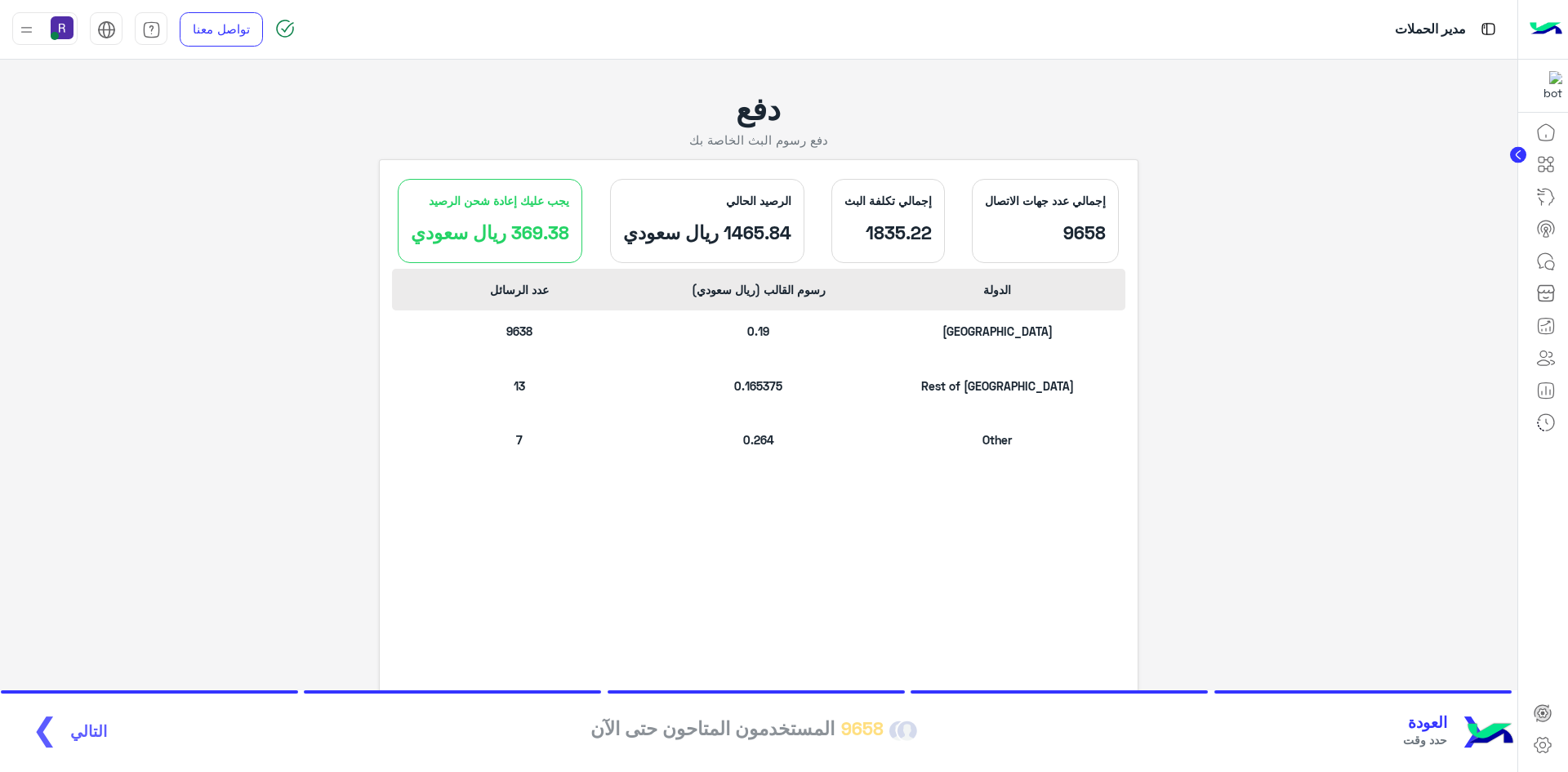
click at [1433, 723] on span "العودة" at bounding box center [1425, 723] width 44 height 19
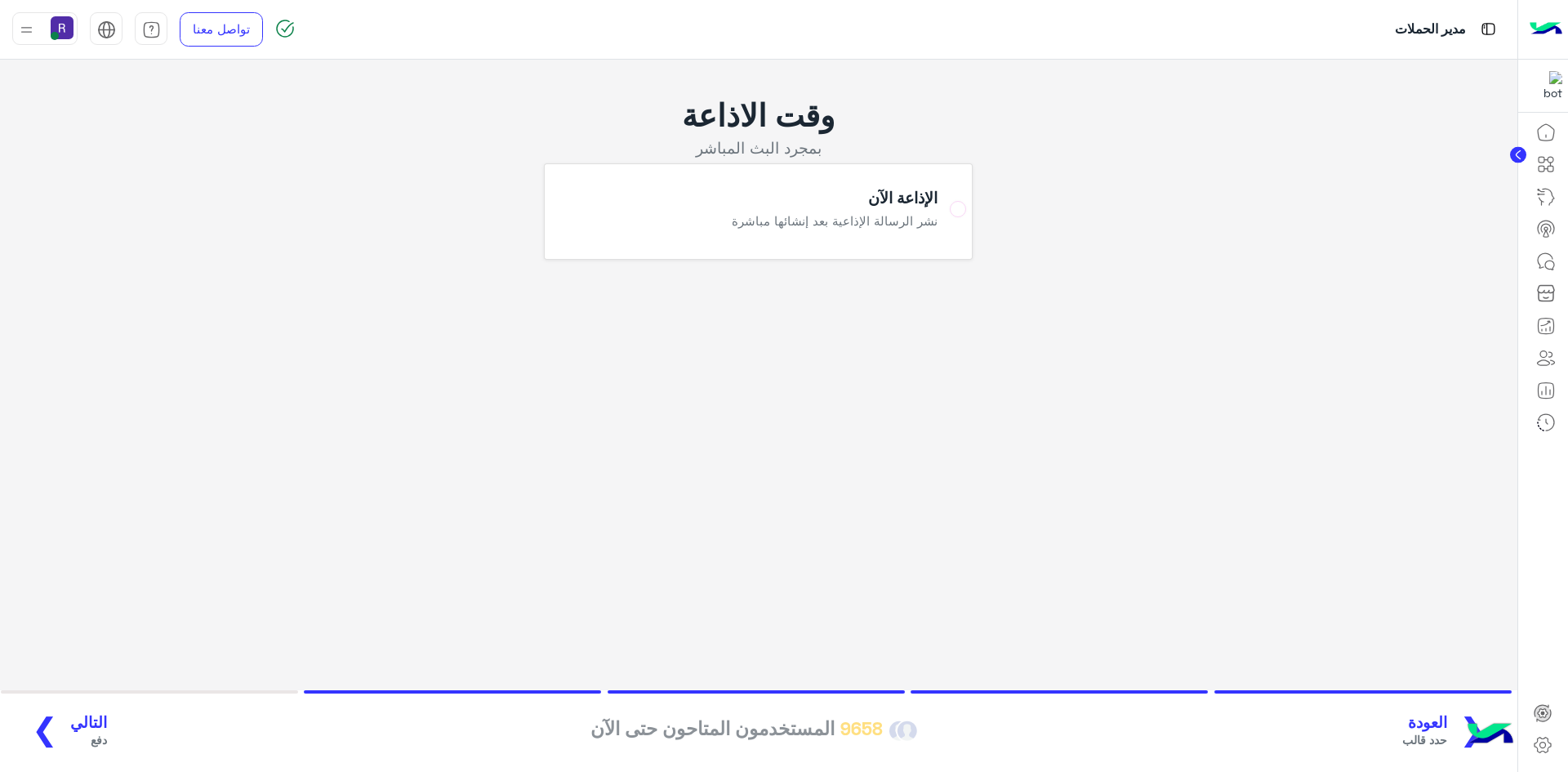
click at [1433, 723] on span "العودة" at bounding box center [1425, 723] width 45 height 19
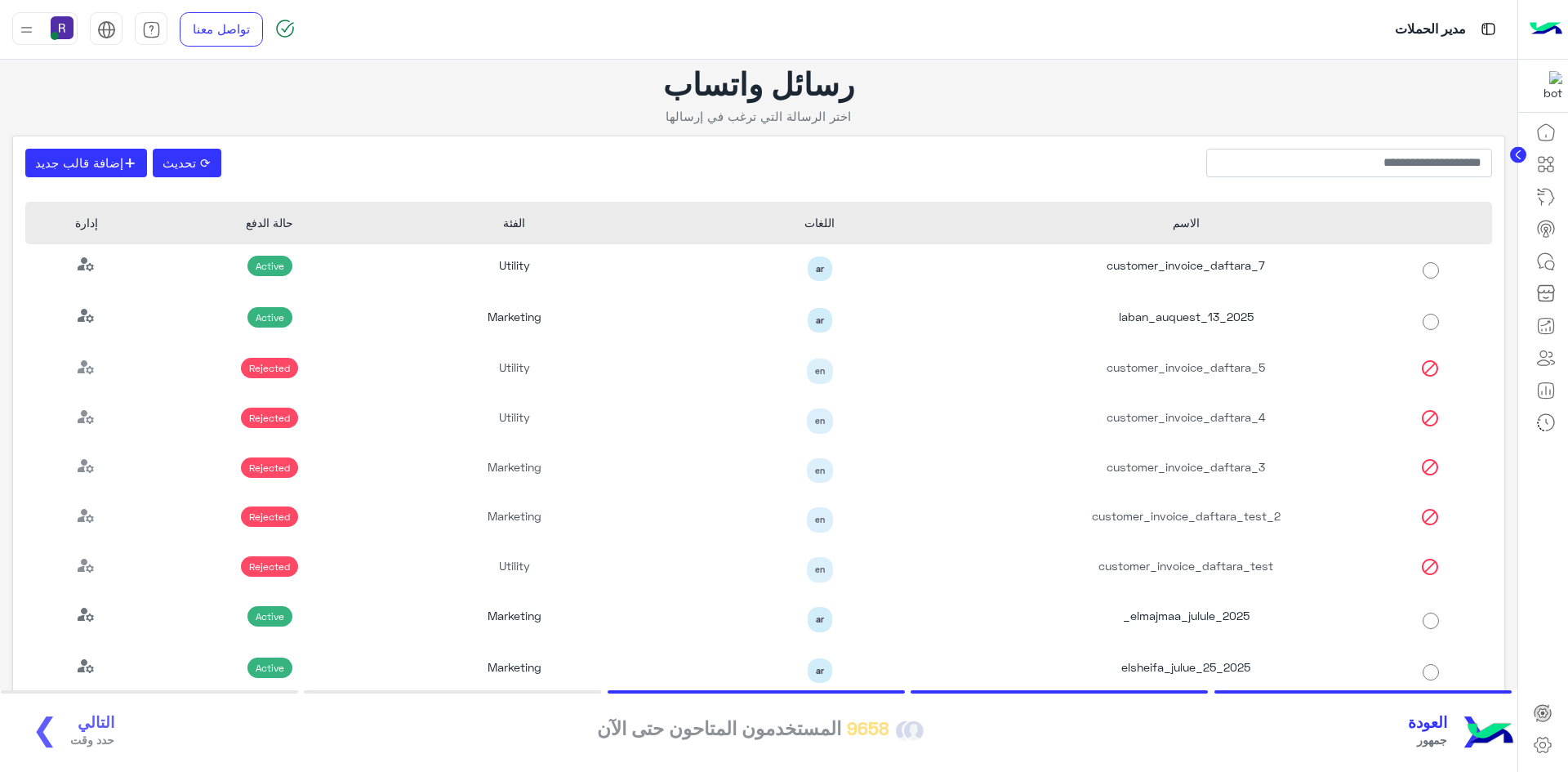
click at [1433, 723] on span "العودة" at bounding box center [1427, 723] width 39 height 19
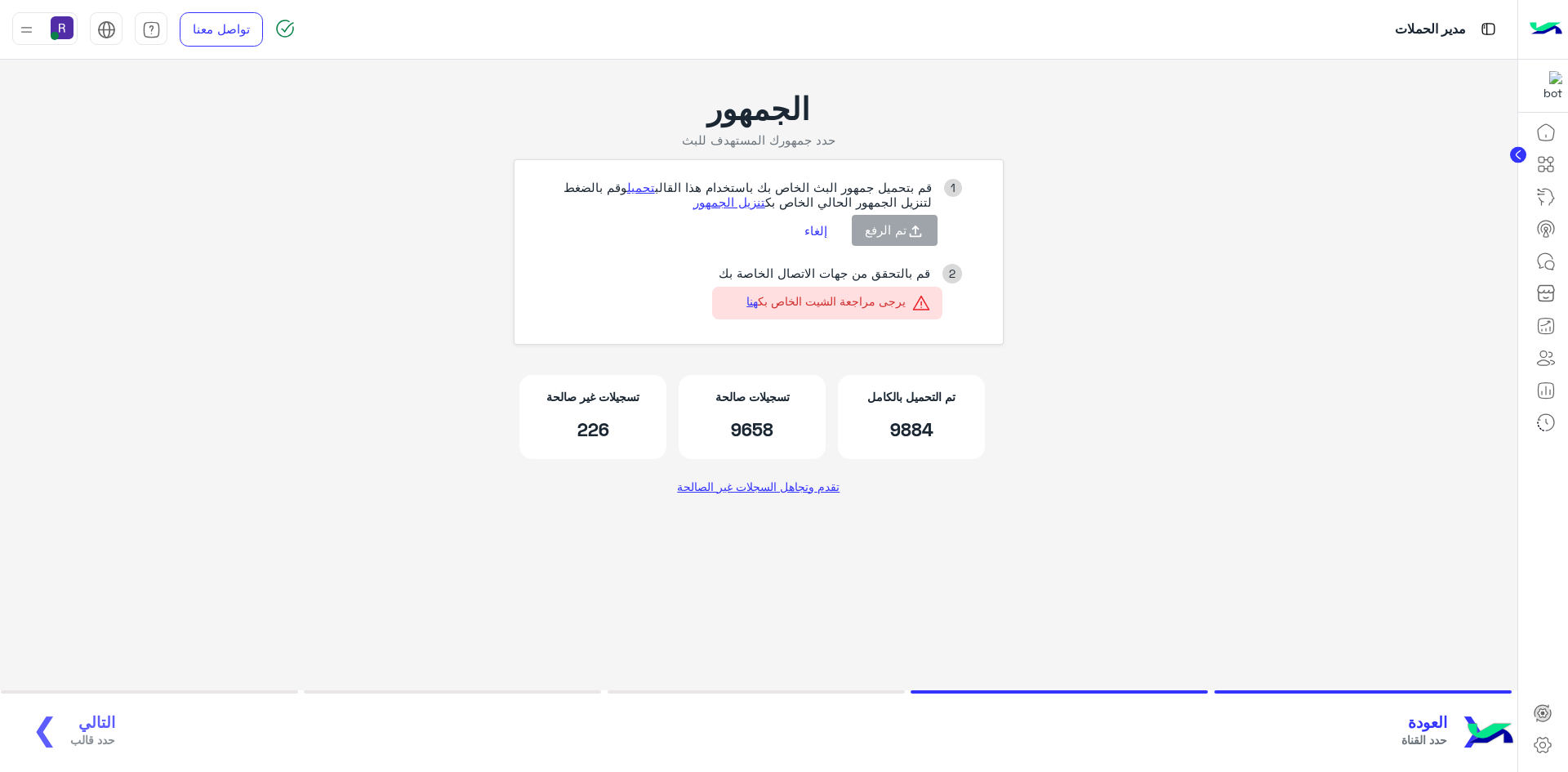
click at [818, 235] on button "إلغاء" at bounding box center [815, 230] width 47 height 27
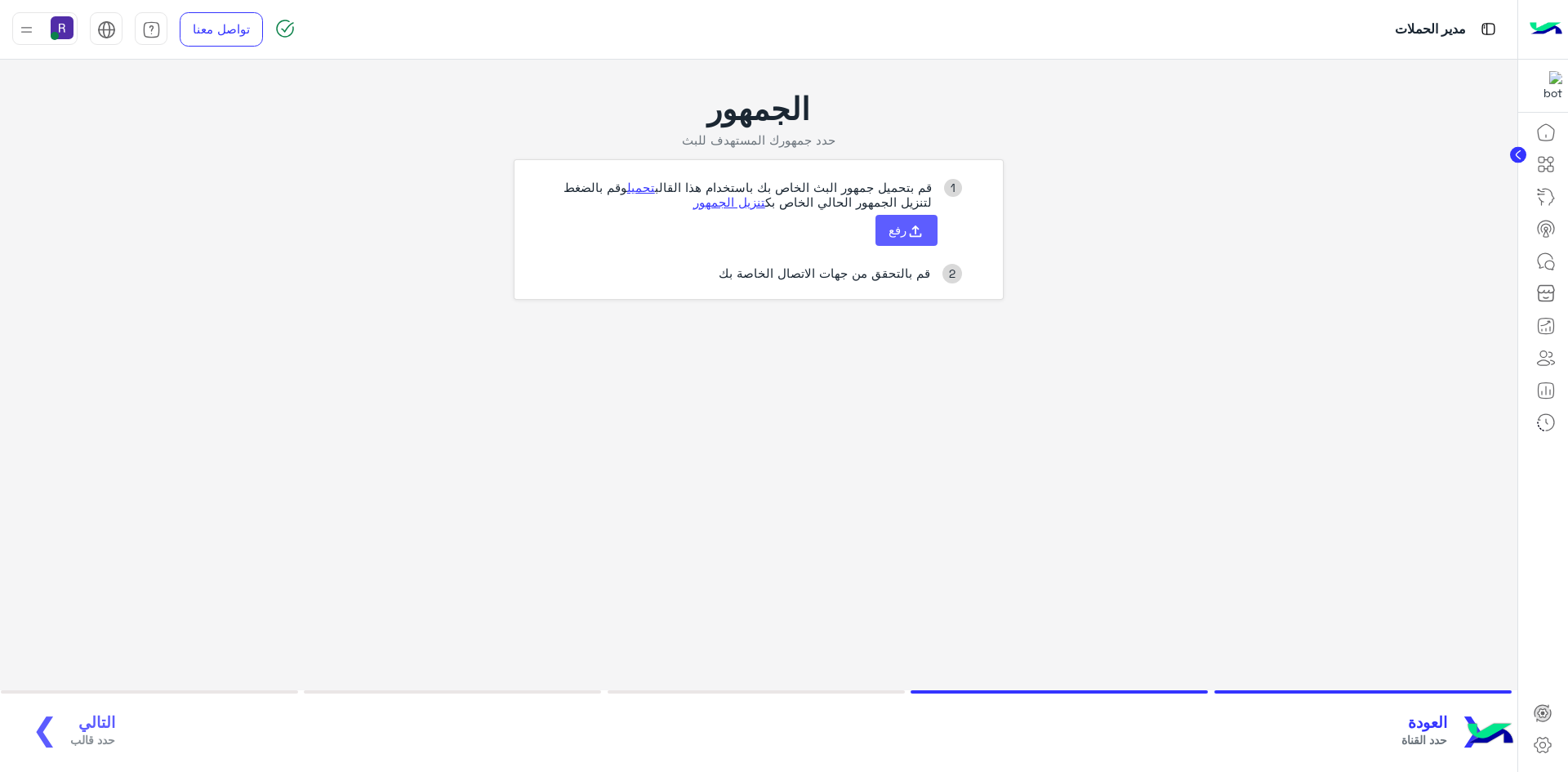
click at [925, 235] on button "رفع" at bounding box center [906, 230] width 62 height 31
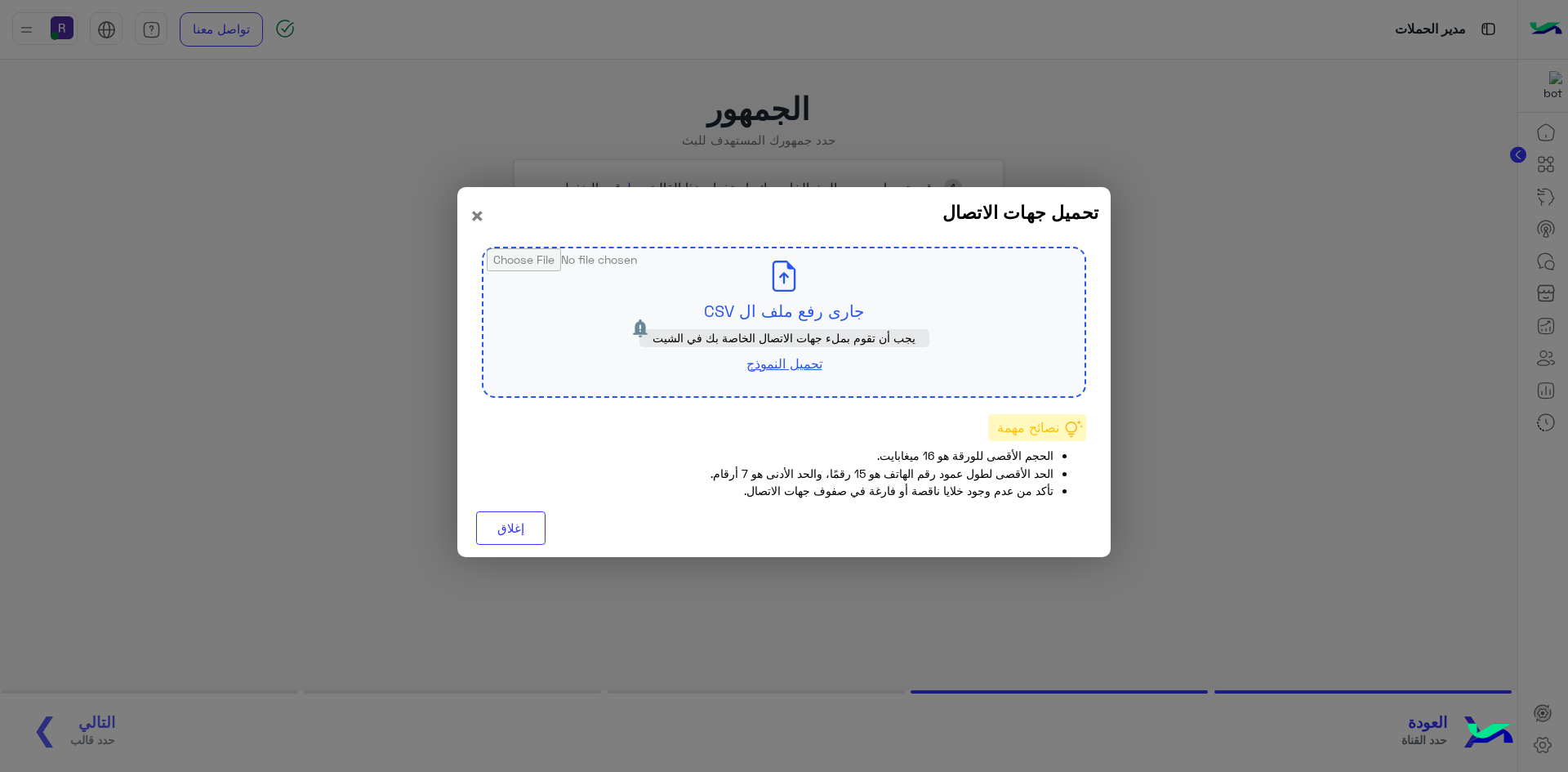
click at [820, 318] on input "file" at bounding box center [784, 322] width 601 height 148
type input "**********"
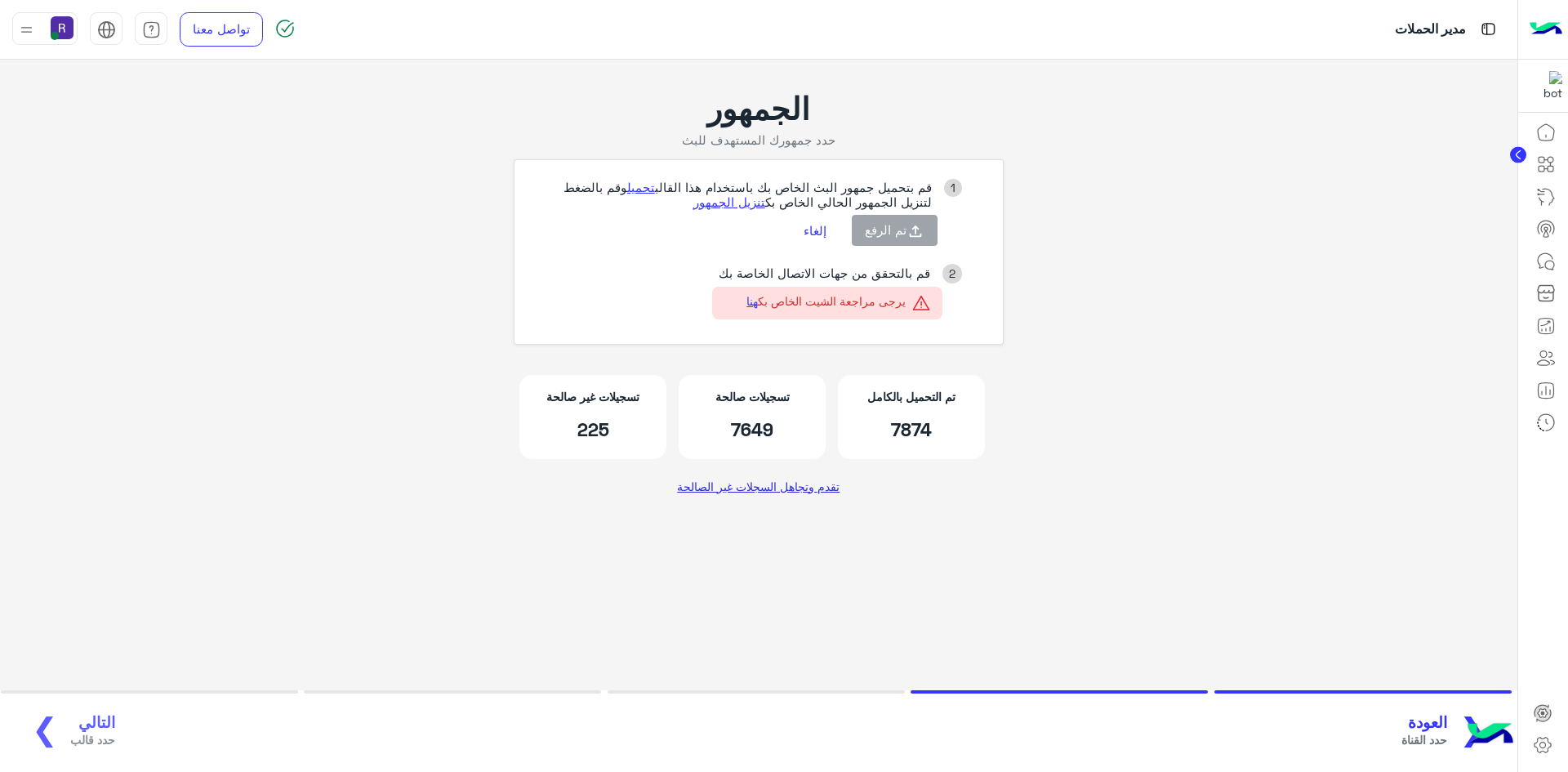
click at [757, 489] on link "تقدم وتجاهل السجلات غير الصالحة" at bounding box center [759, 486] width 175 height 29
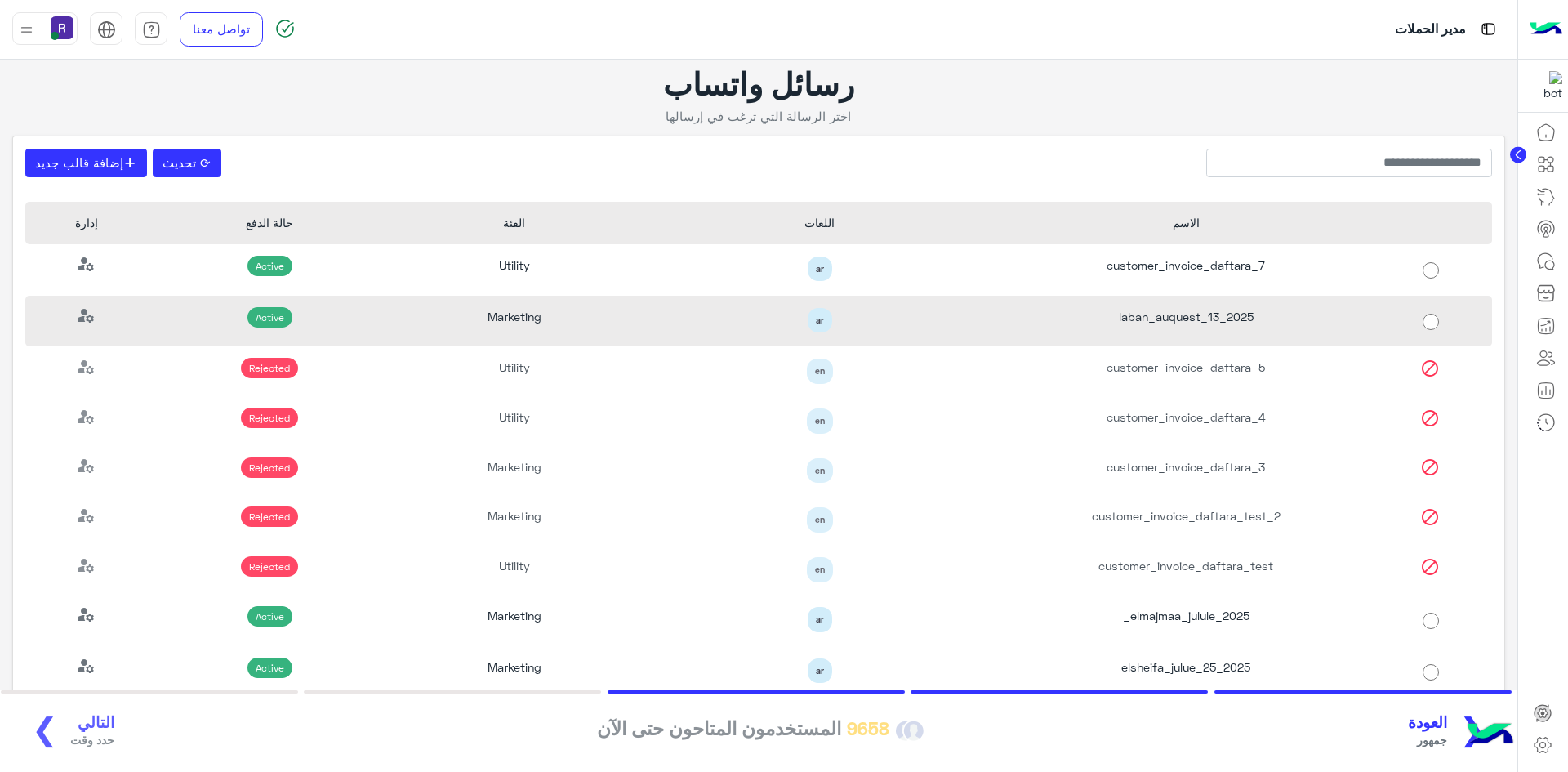
click at [1184, 312] on div "laban_auquest_13_2025" at bounding box center [1185, 321] width 366 height 52
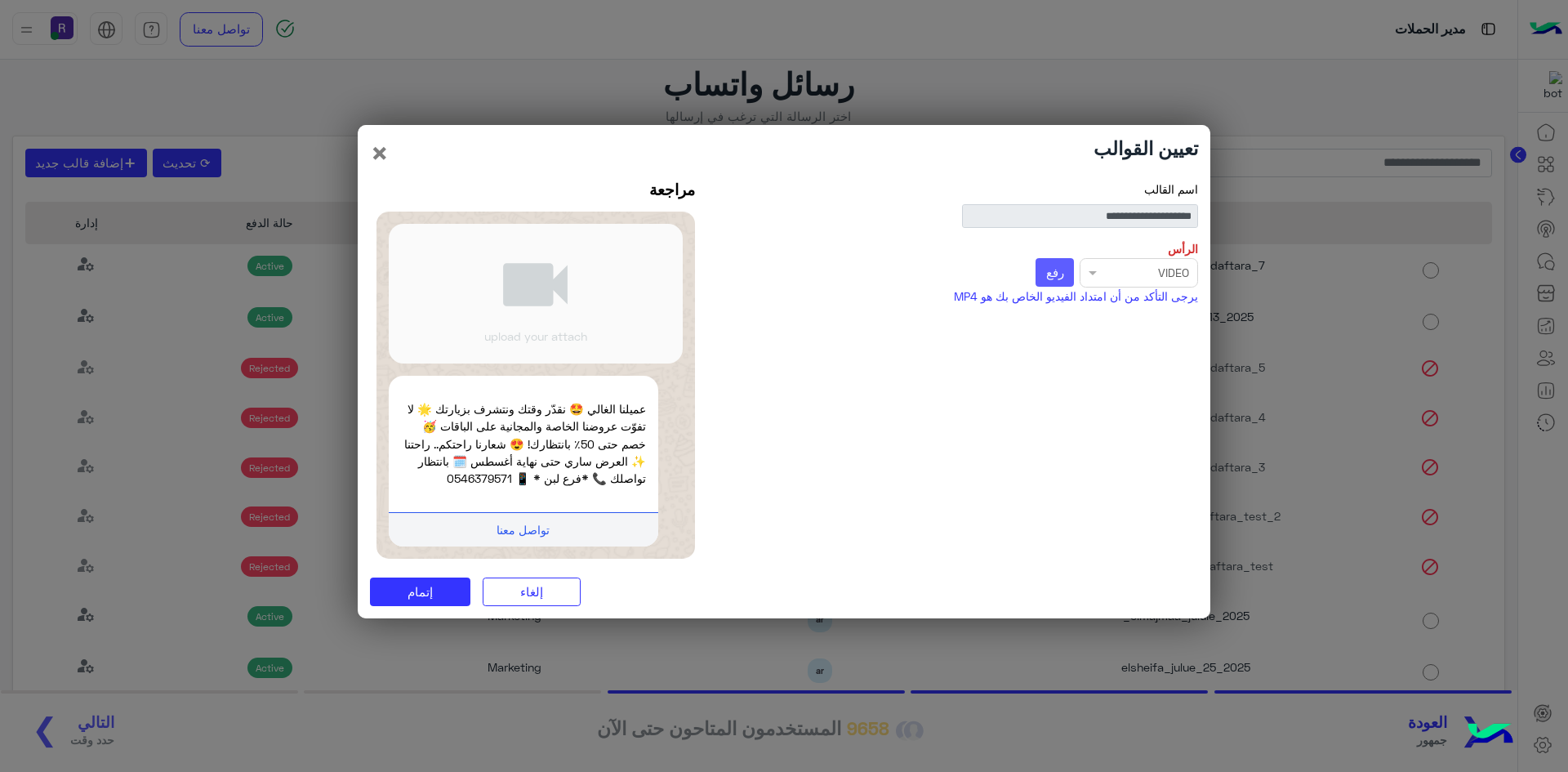
click at [1056, 275] on span "رفع" at bounding box center [1055, 271] width 18 height 15
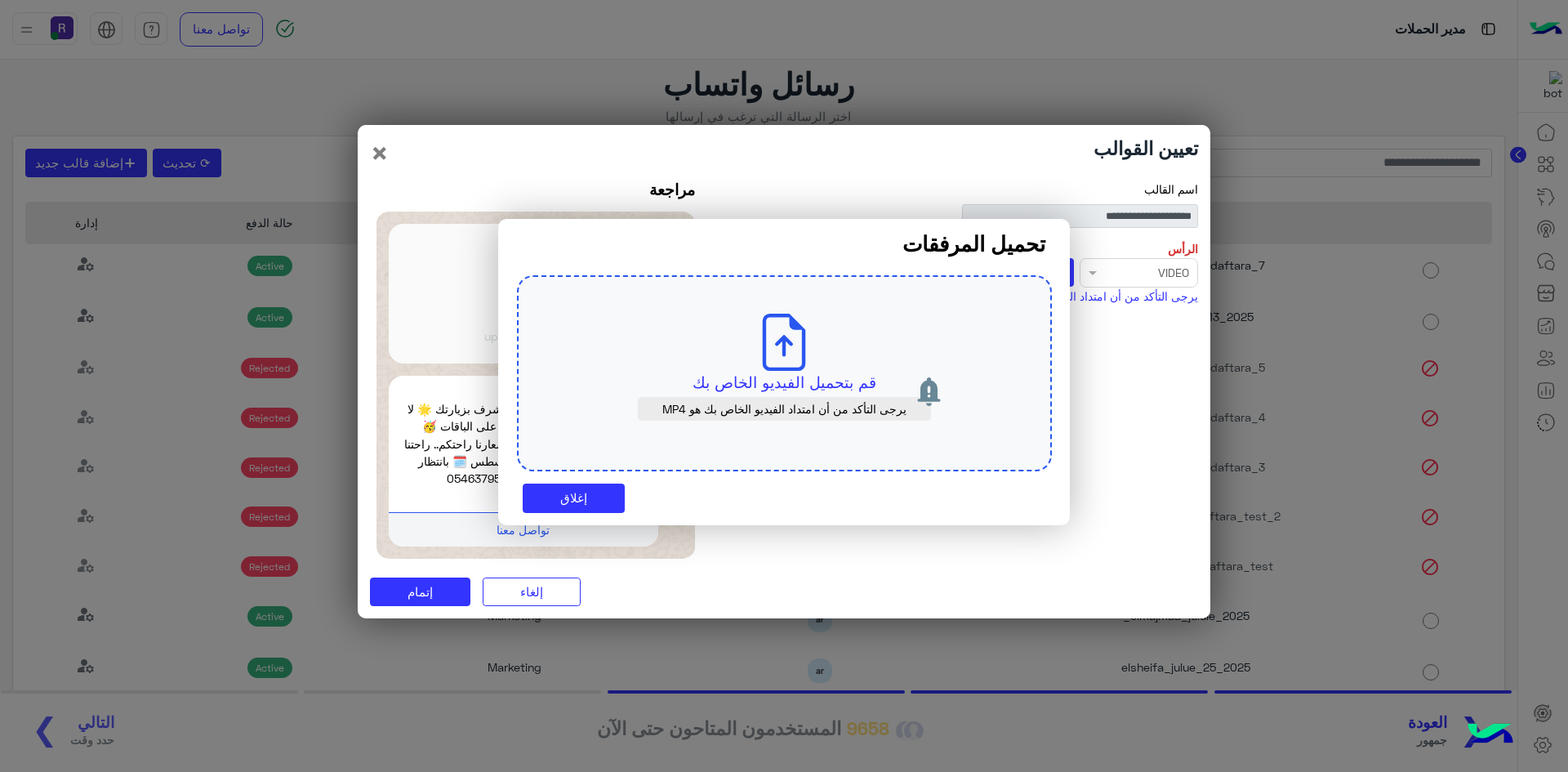
click at [805, 368] on icon at bounding box center [784, 342] width 58 height 58
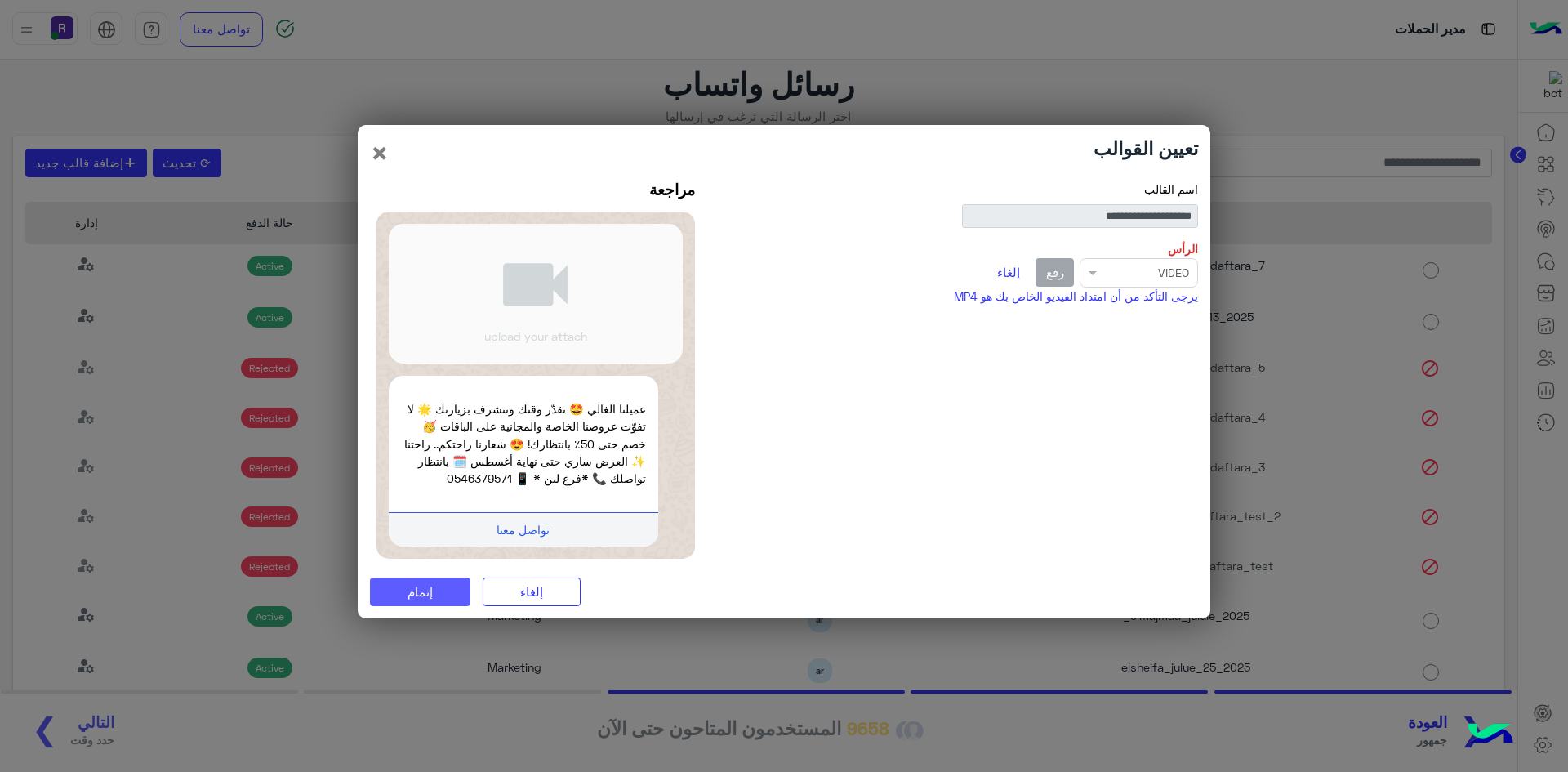
click at [425, 591] on span "إتمام" at bounding box center [420, 591] width 25 height 15
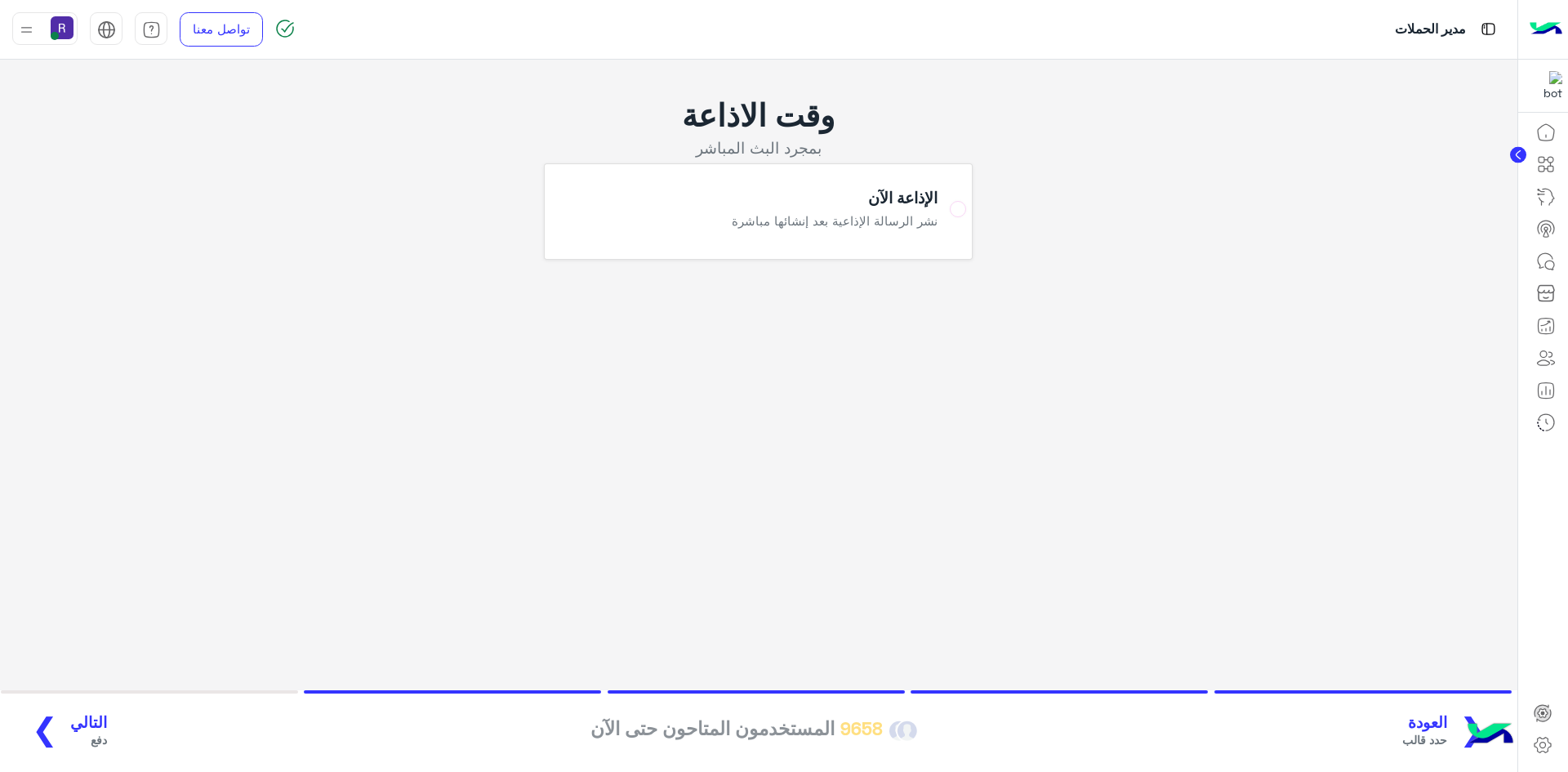
click at [93, 726] on span "التالي" at bounding box center [88, 723] width 37 height 19
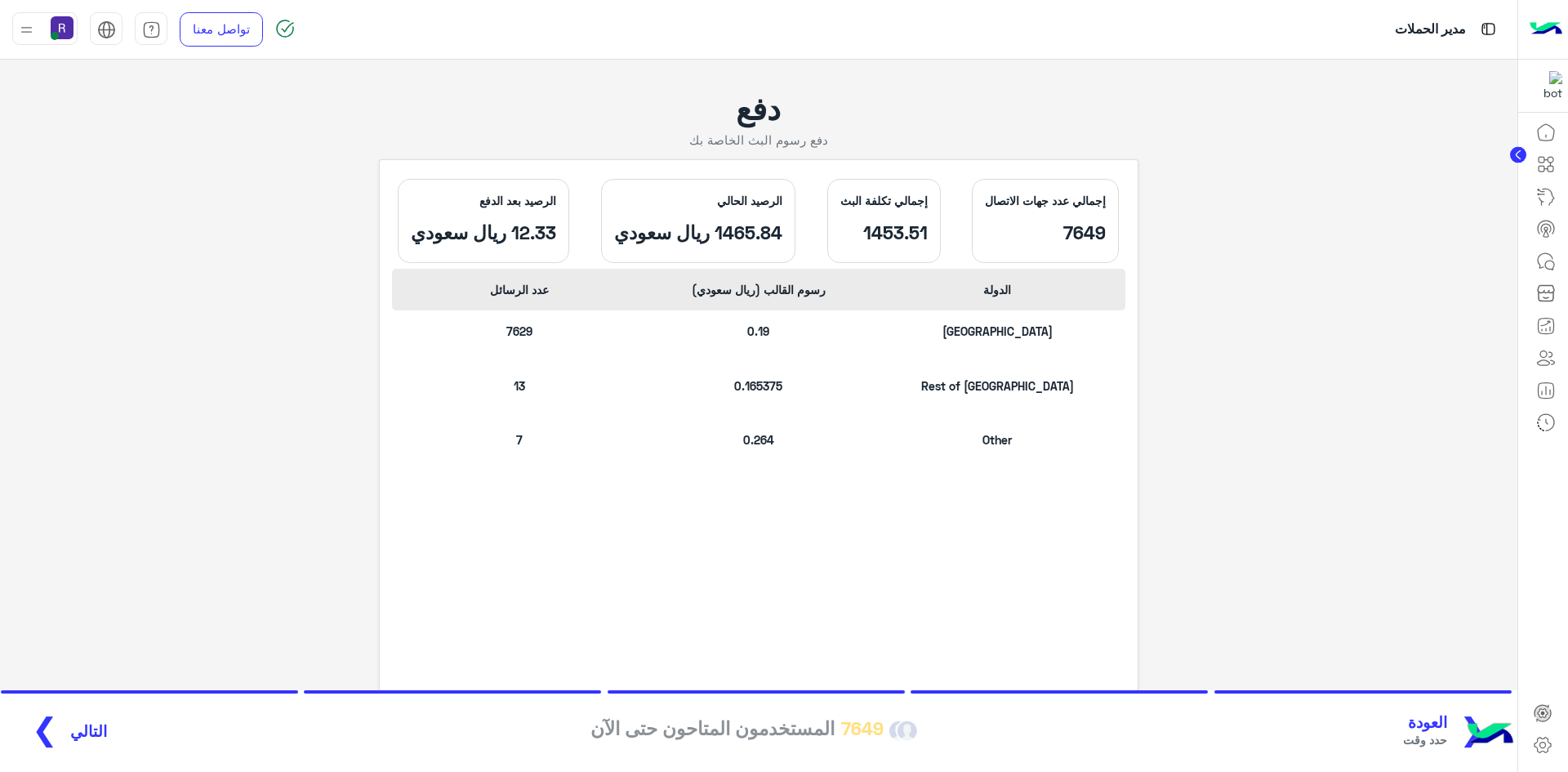
click at [95, 729] on span "التالي" at bounding box center [88, 732] width 37 height 19
